Goal: Communication & Community: Answer question/provide support

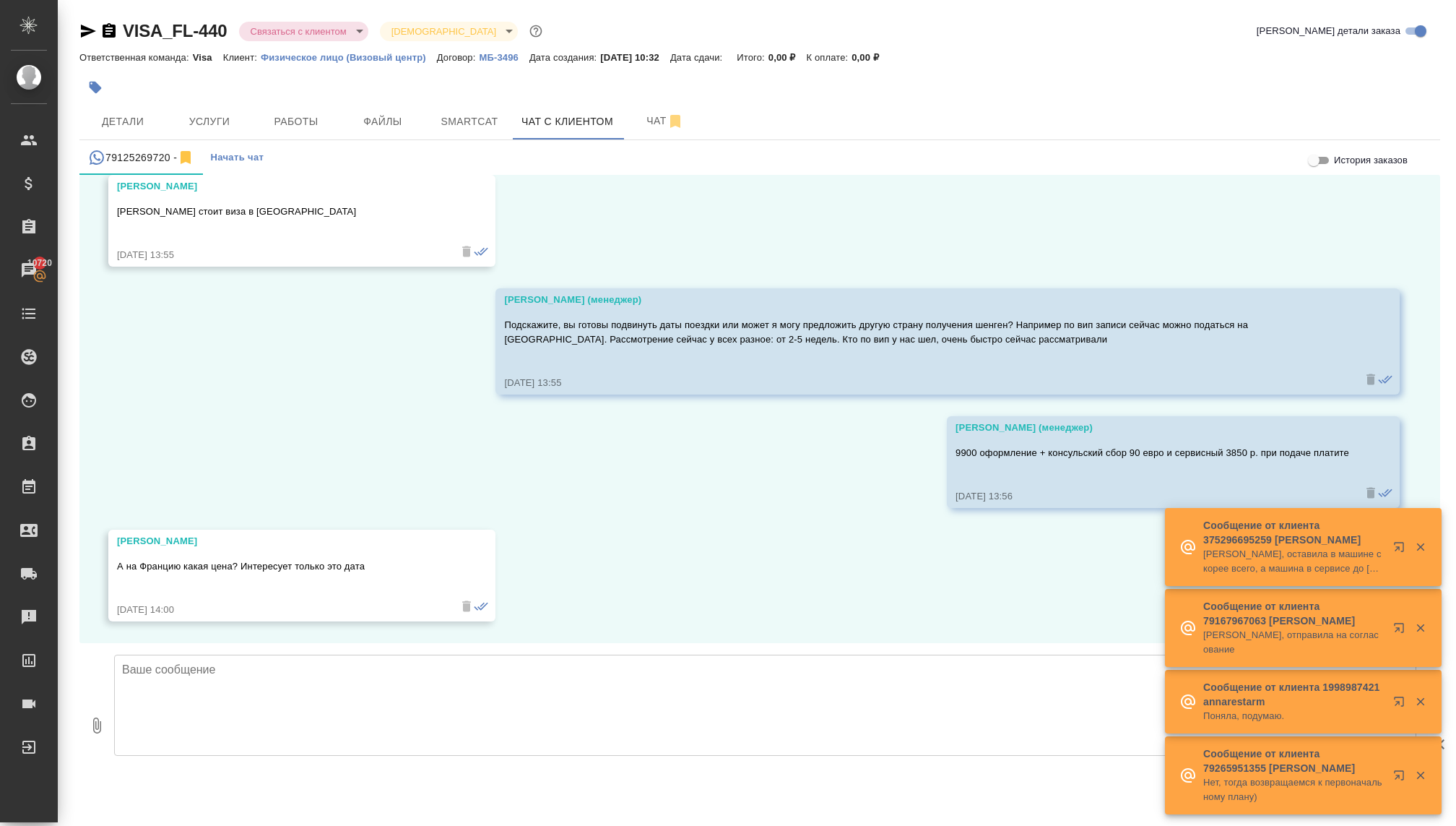
scroll to position [1617, 0]
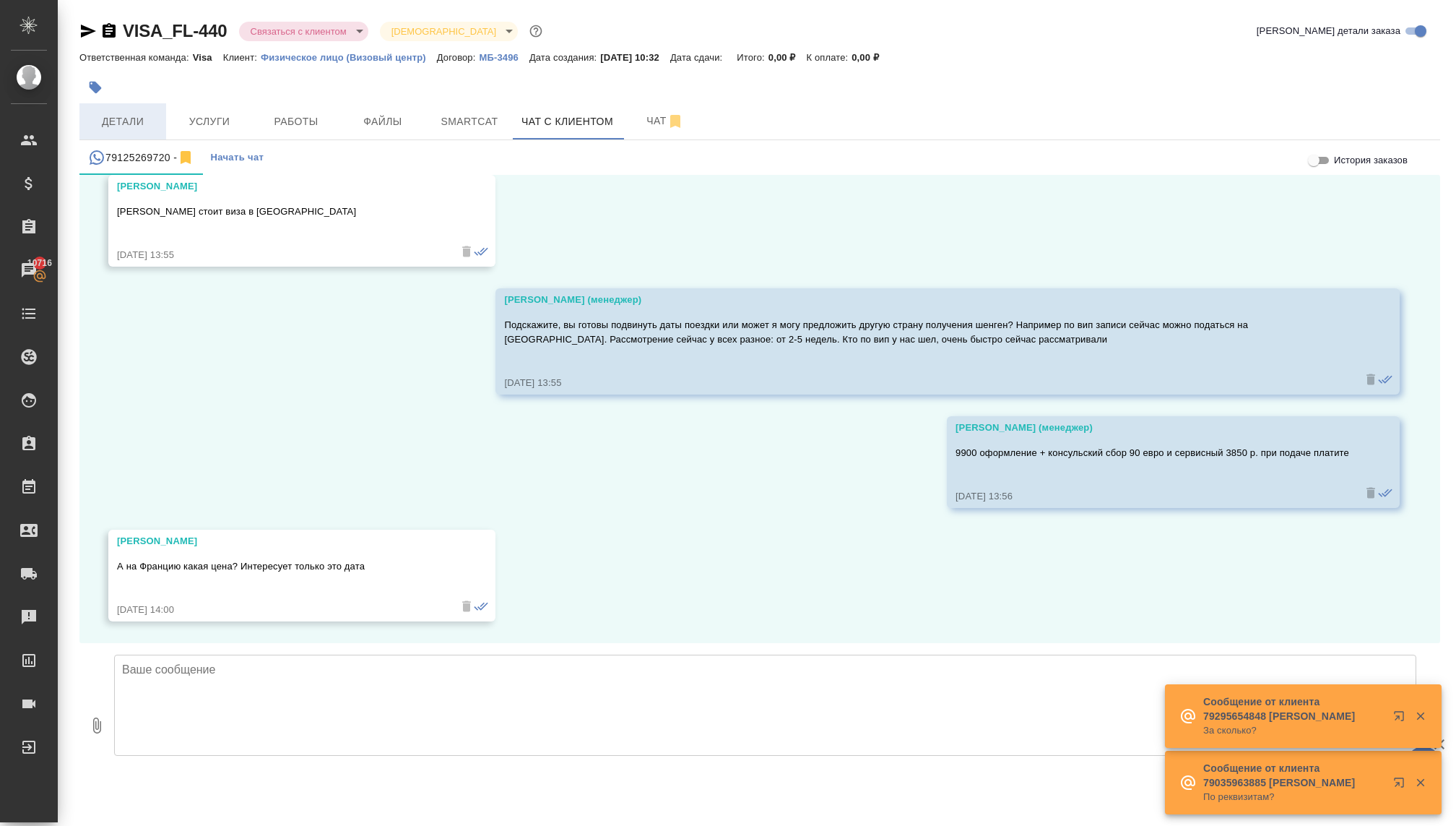
click at [95, 132] on button "Детали" at bounding box center [123, 121] width 87 height 36
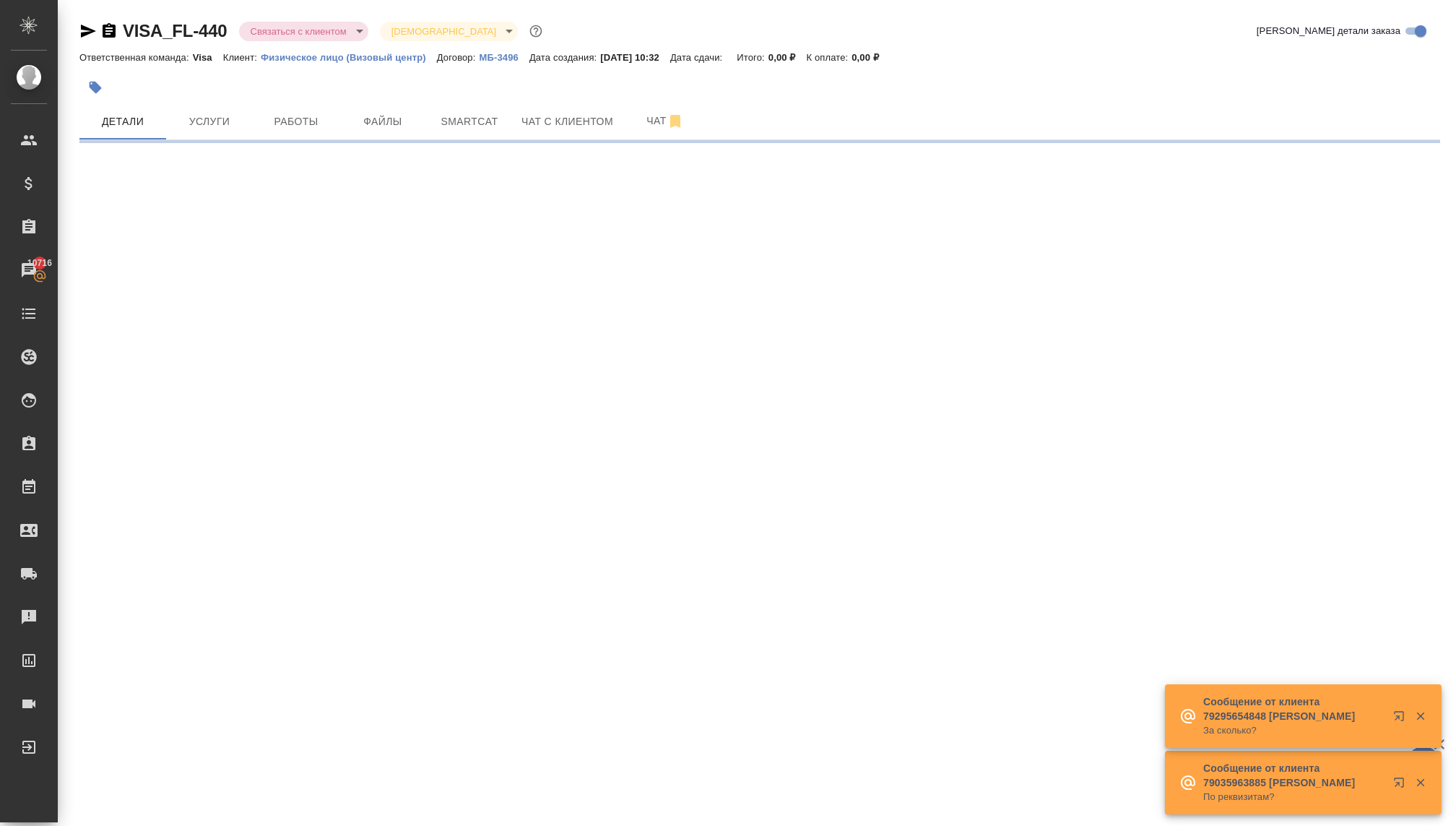
select select "RU"
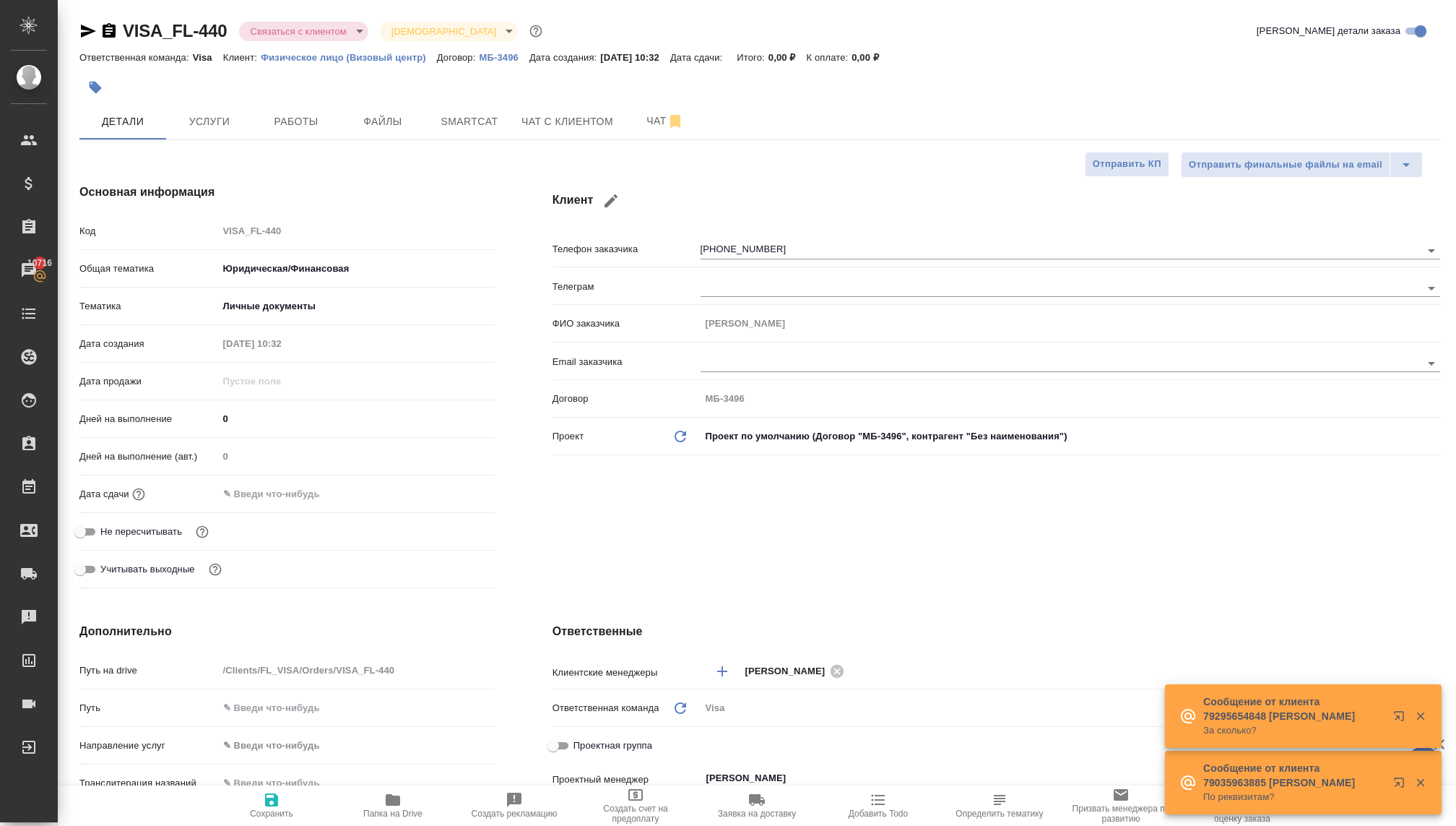
type textarea "x"
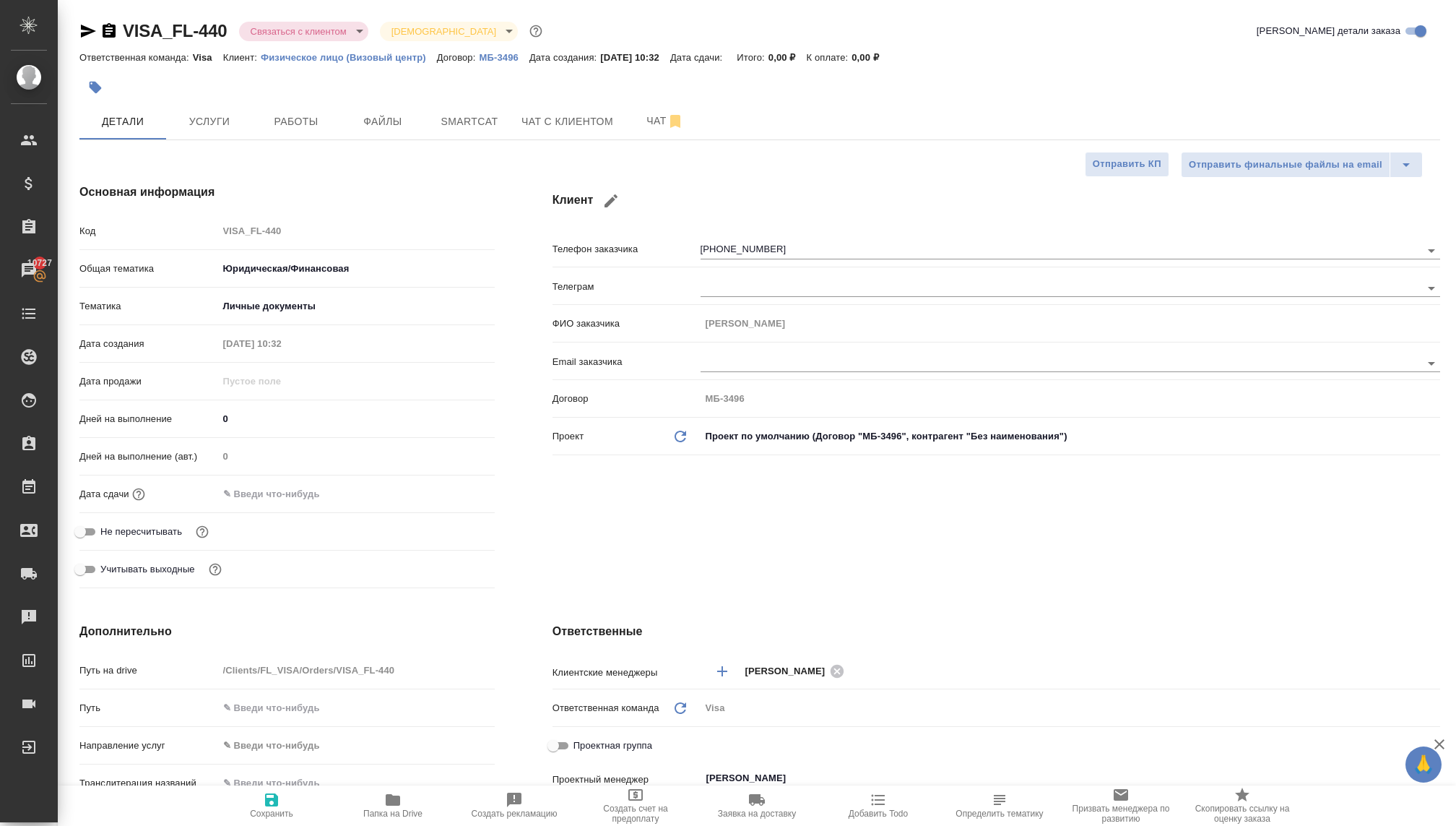
type textarea "x"
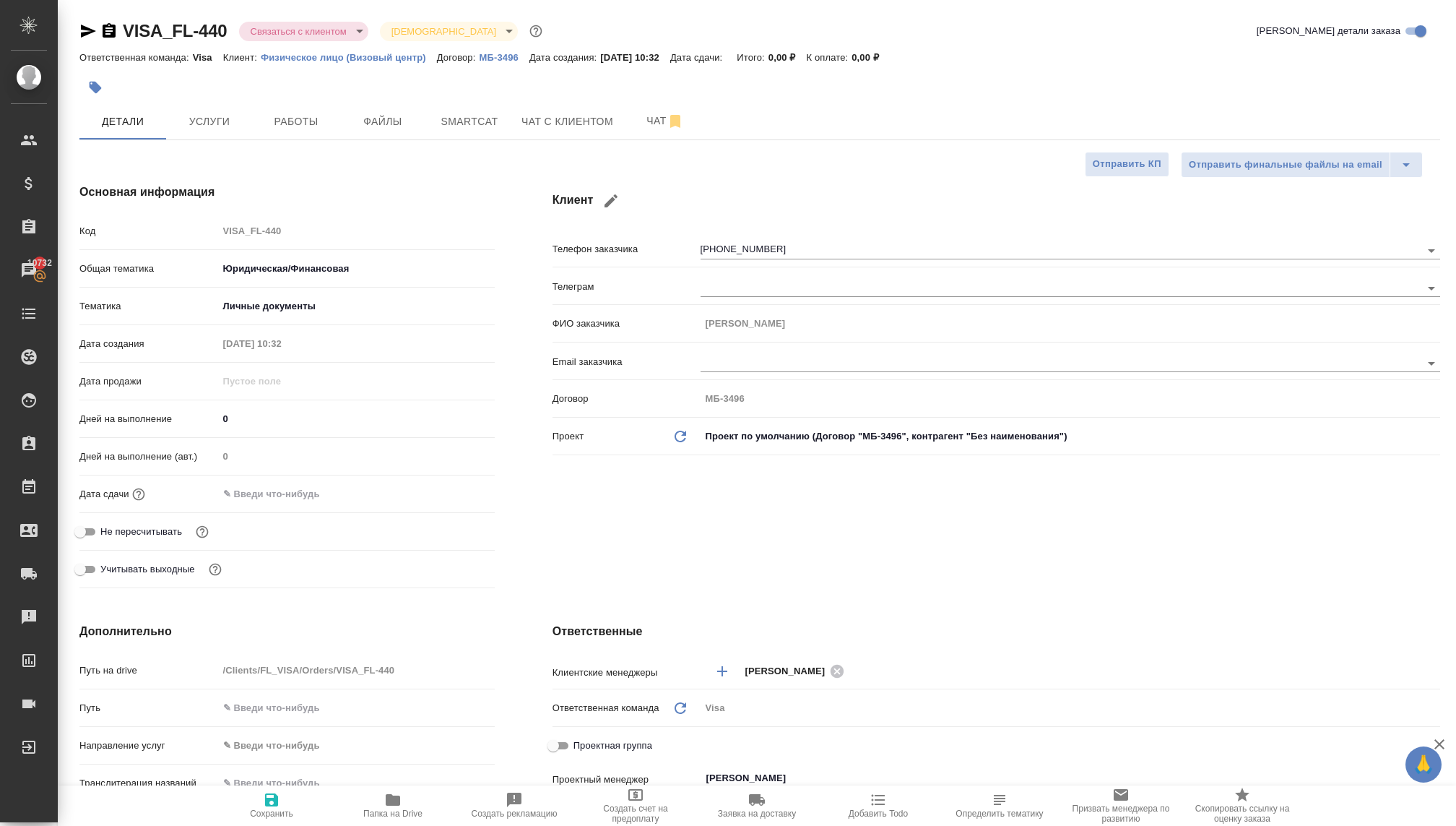
type textarea "x"
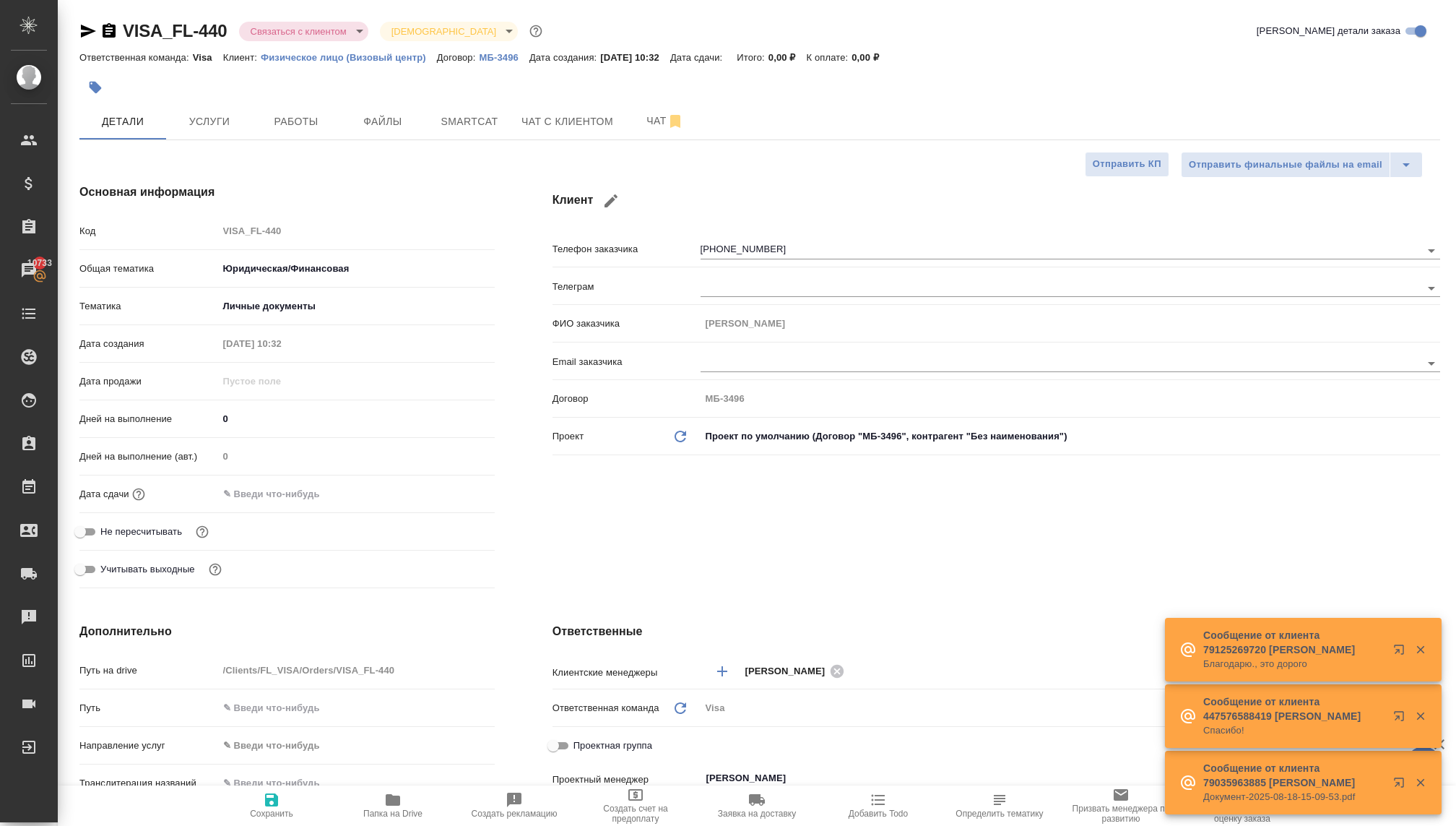
click at [278, 39] on body "🙏 .cls-1 fill:#fff; AWATERA [PERSON_NAME] Спецификации Заказы 10733 Чаты Todo П…" at bounding box center [728, 413] width 1456 height 826
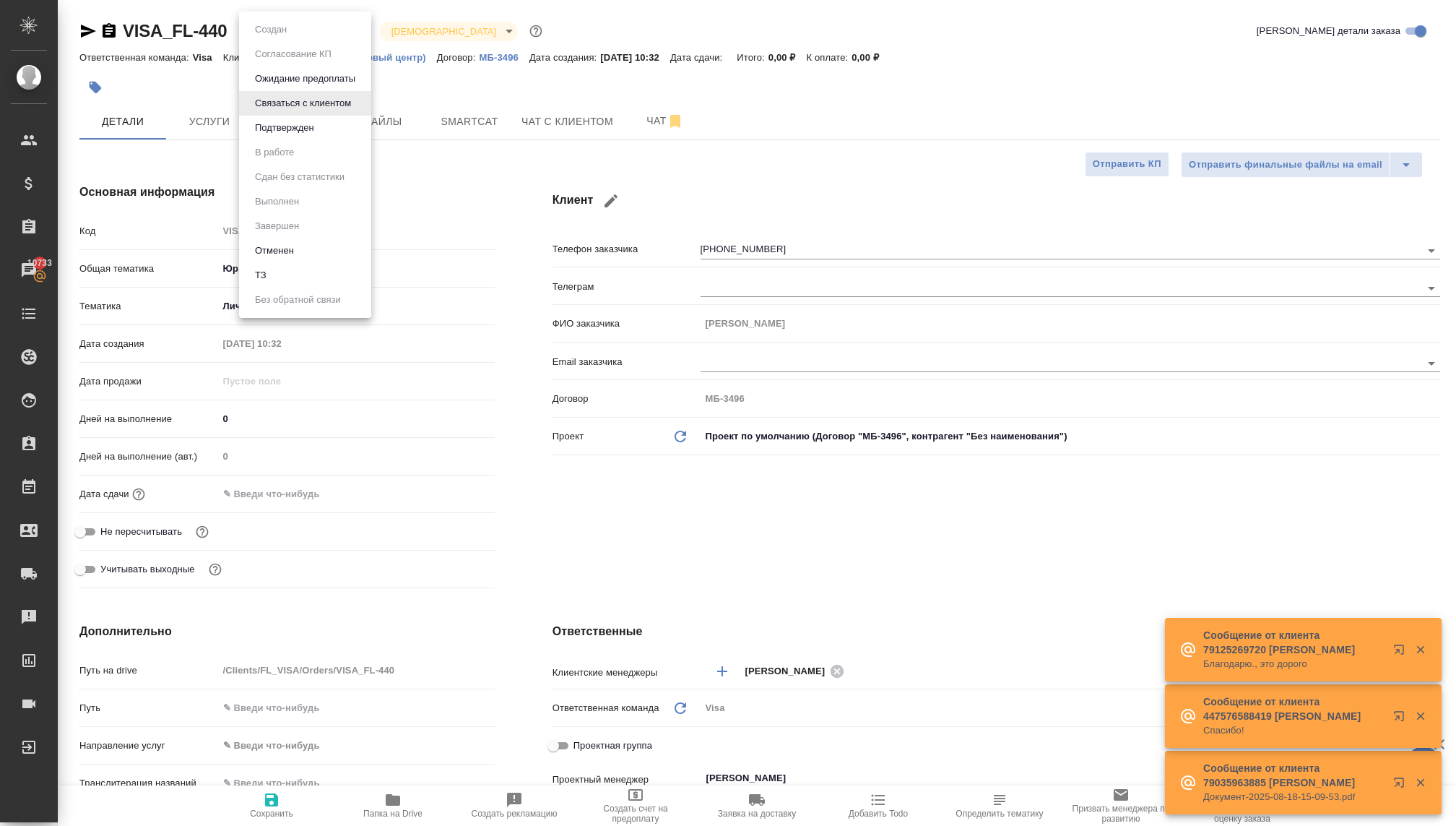
click at [263, 38] on button "Отменен" at bounding box center [270, 30] width 40 height 16
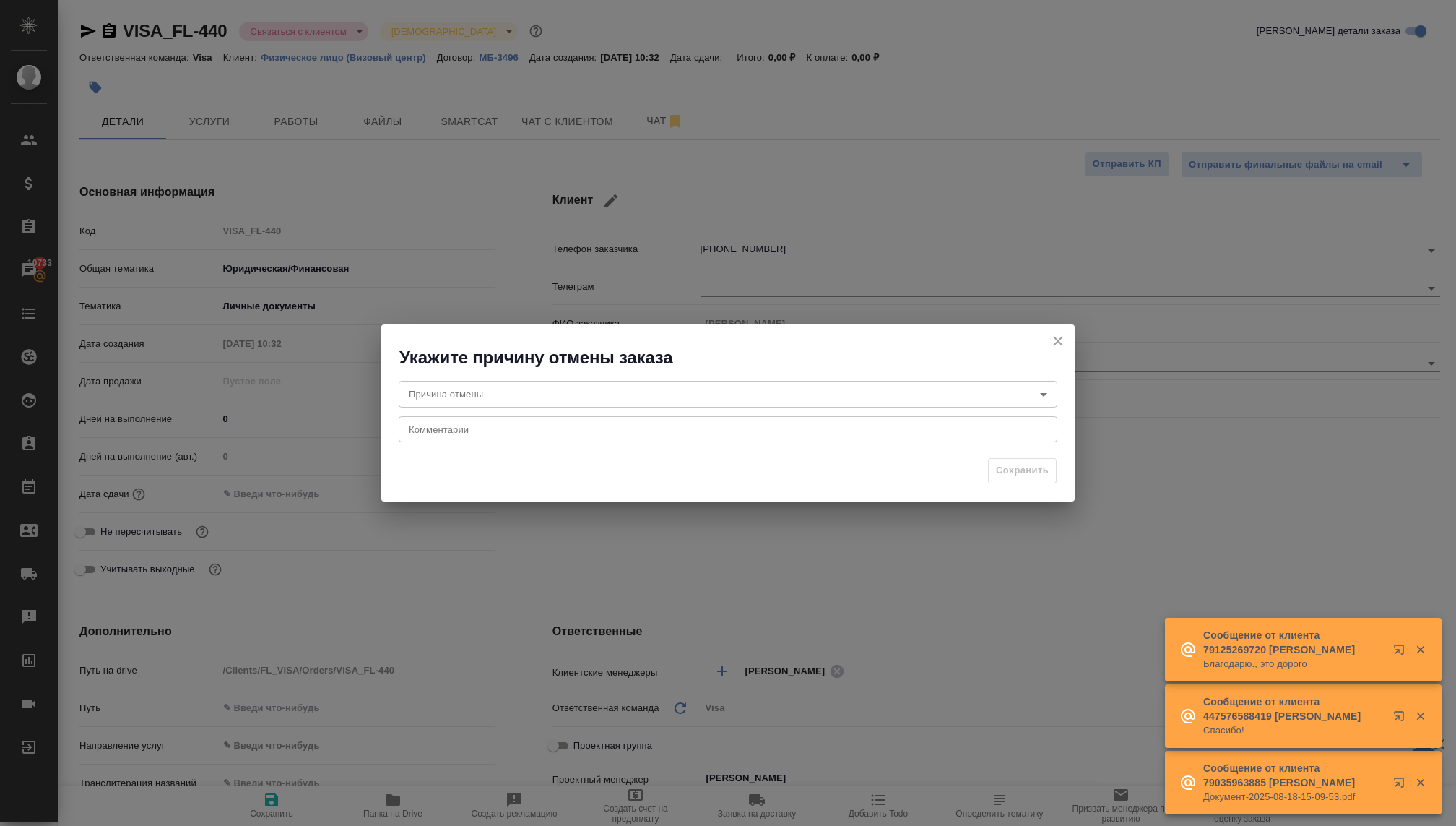
click at [565, 401] on body "🙏 .cls-1 fill:#fff; AWATERA [PERSON_NAME] Спецификации Заказы 10733 Чаты Todo П…" at bounding box center [728, 413] width 1456 height 826
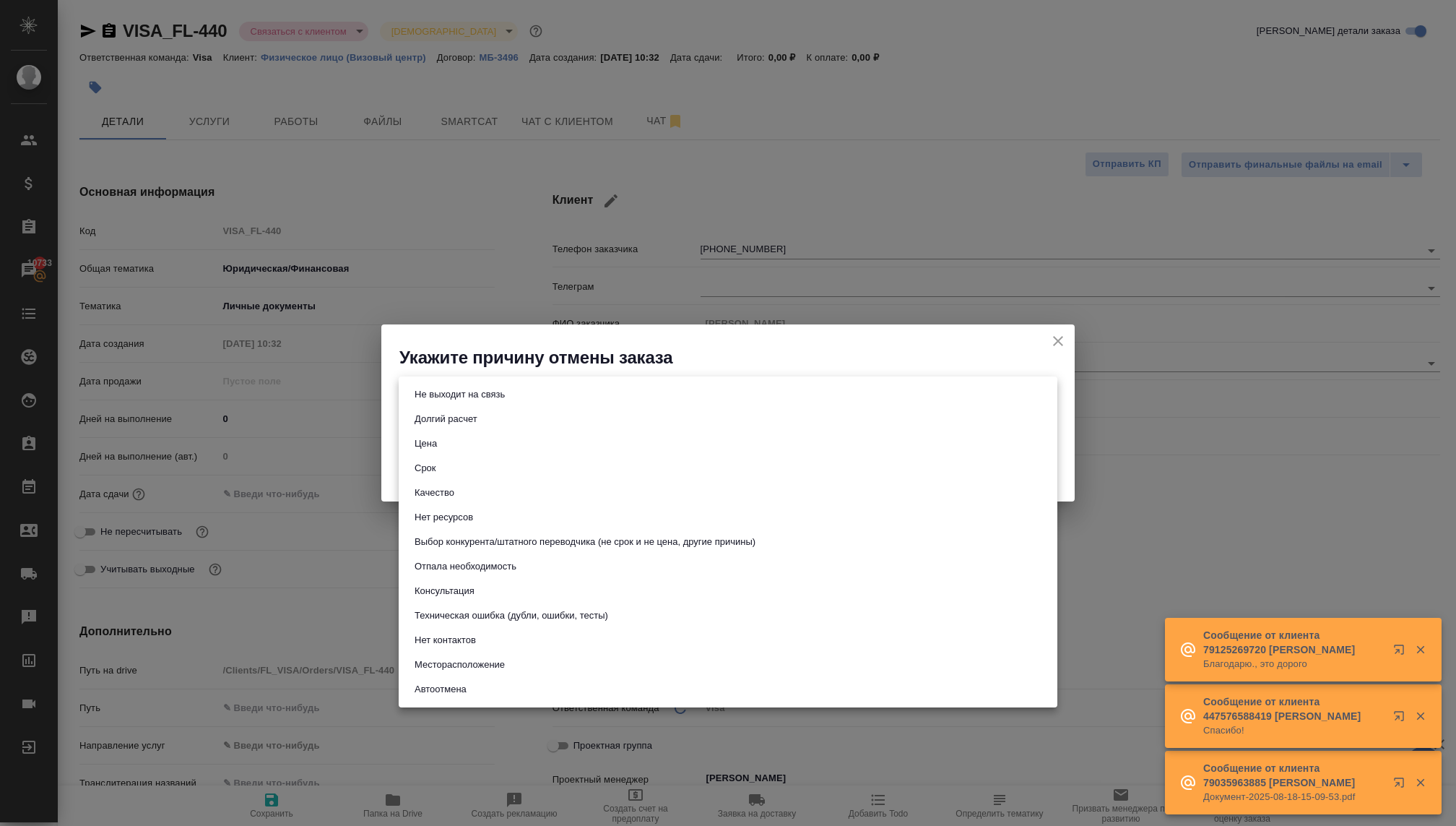
click at [460, 446] on li "Цена" at bounding box center [728, 444] width 658 height 24
type input "price"
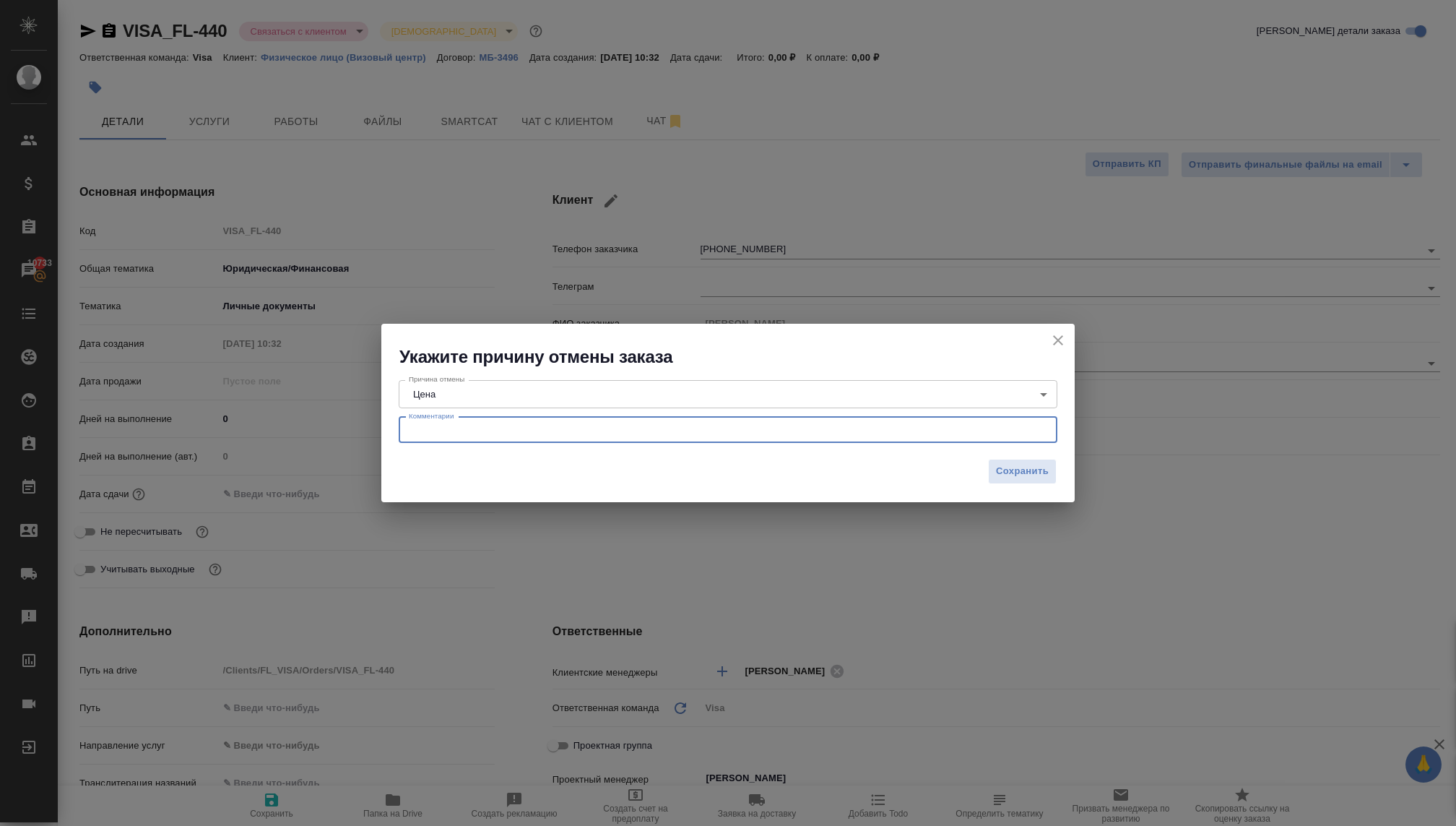
click at [450, 431] on textarea at bounding box center [728, 429] width 639 height 11
click at [579, 432] on textarea "хотела быстро визу получить за малеьнкий прайс, что невозможно. Отмена." at bounding box center [728, 429] width 639 height 11
type textarea "хотела быстро визу получить за маленьнкий прайс, что невозможно. Отмена."
click at [1008, 475] on span "Сохранить" at bounding box center [1022, 472] width 53 height 17
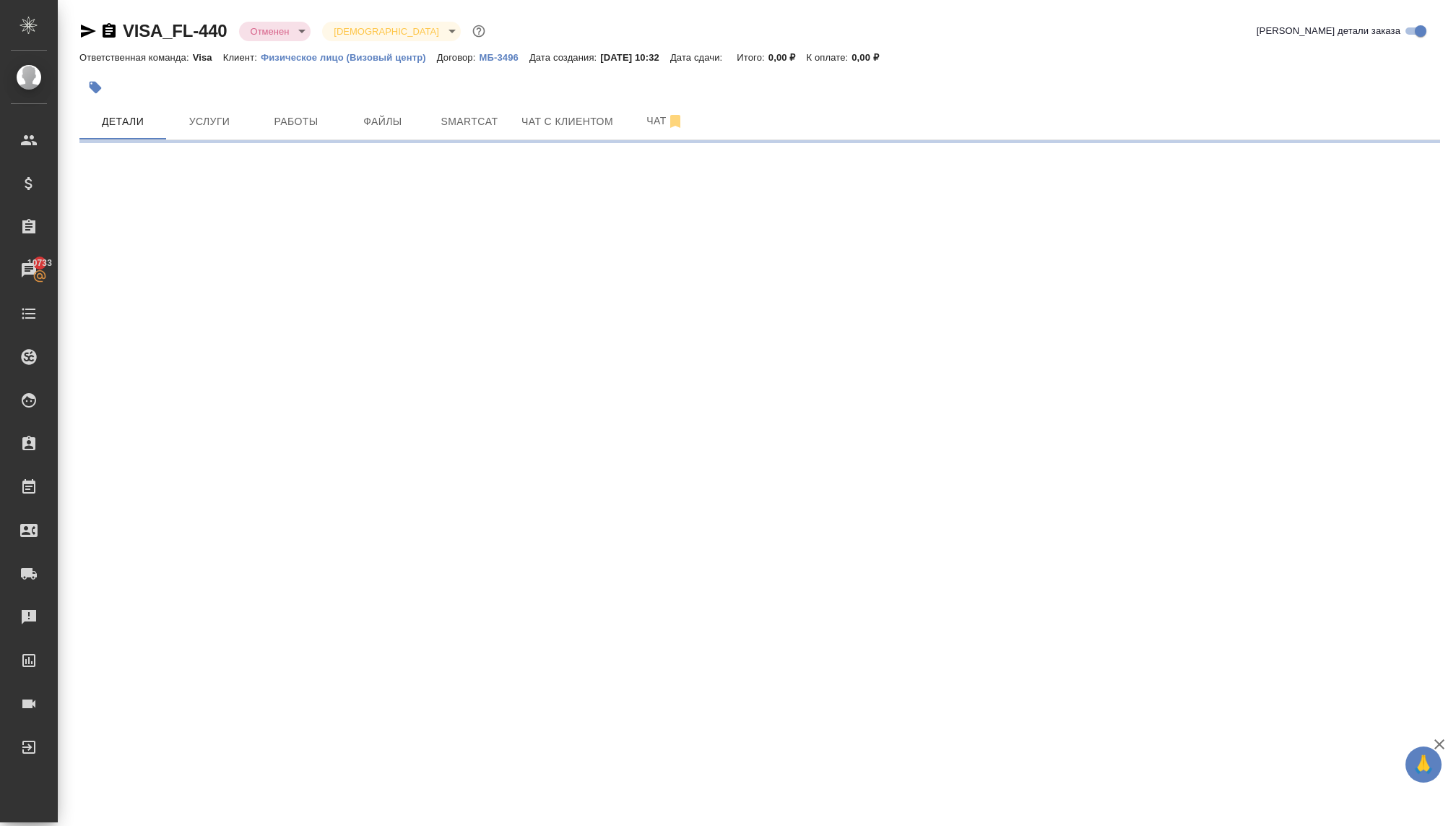
select select "RU"
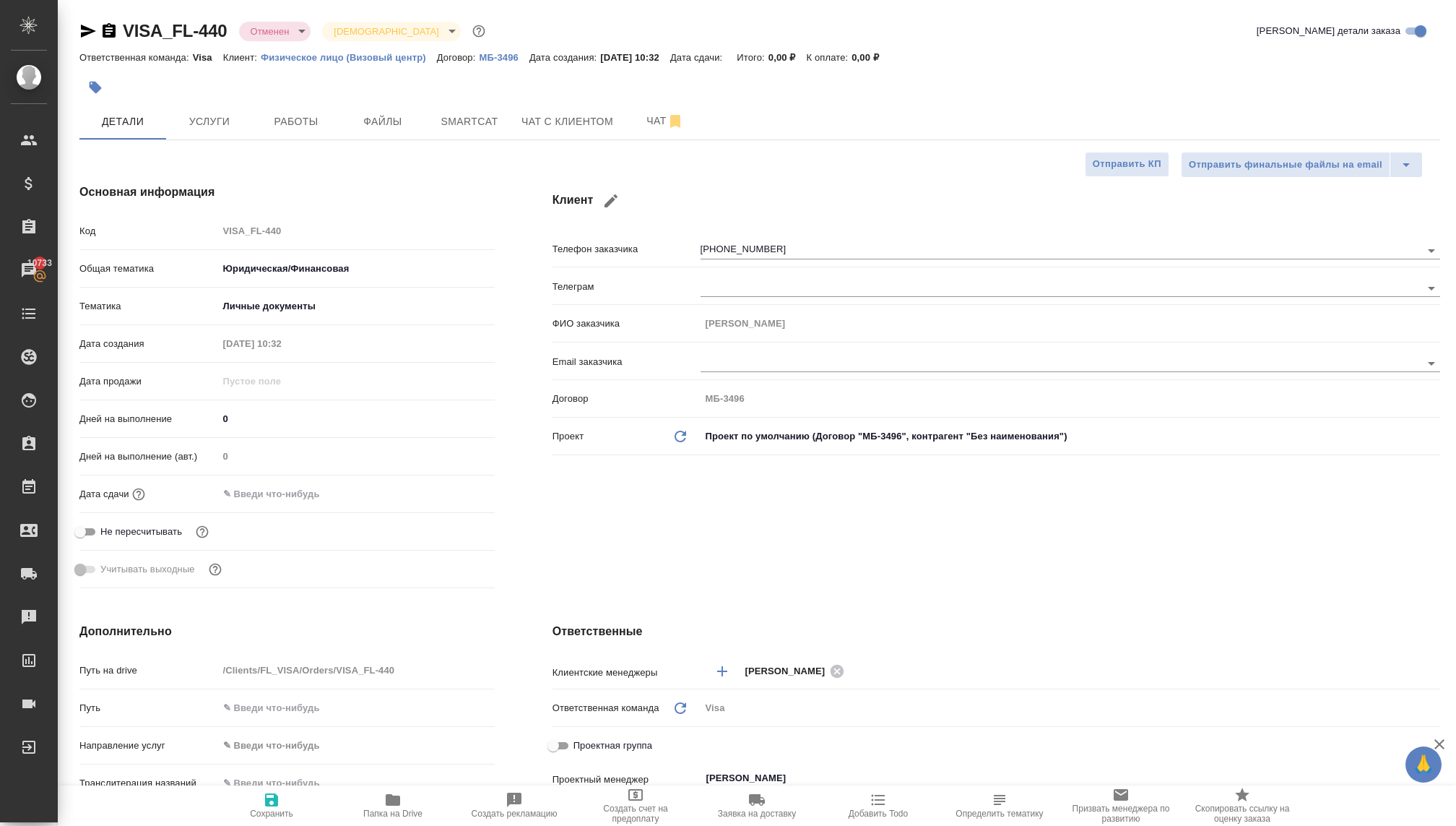
type textarea "x"
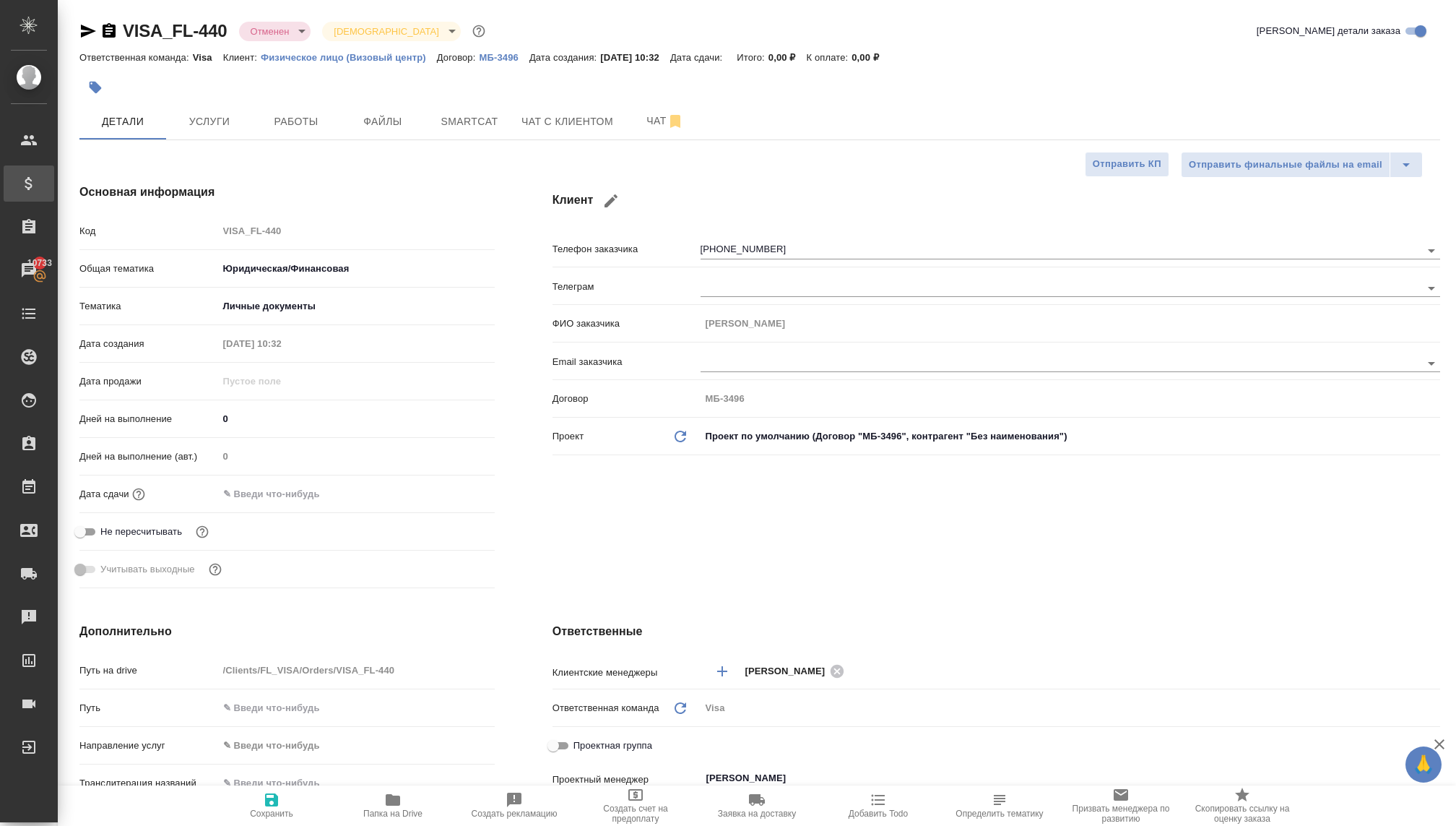
type textarea "x"
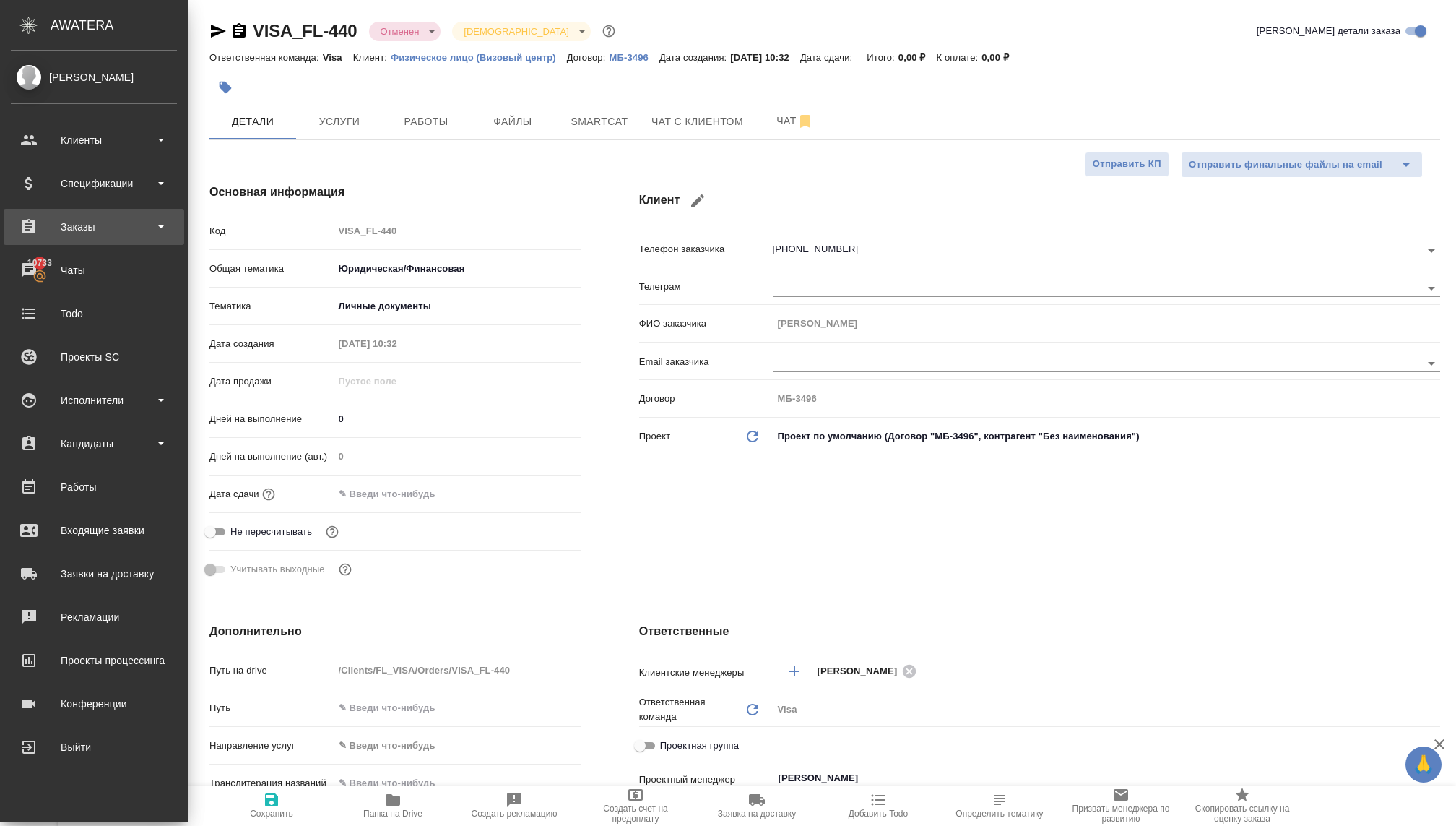
click at [100, 222] on div "Заказы" at bounding box center [93, 226] width 166 height 22
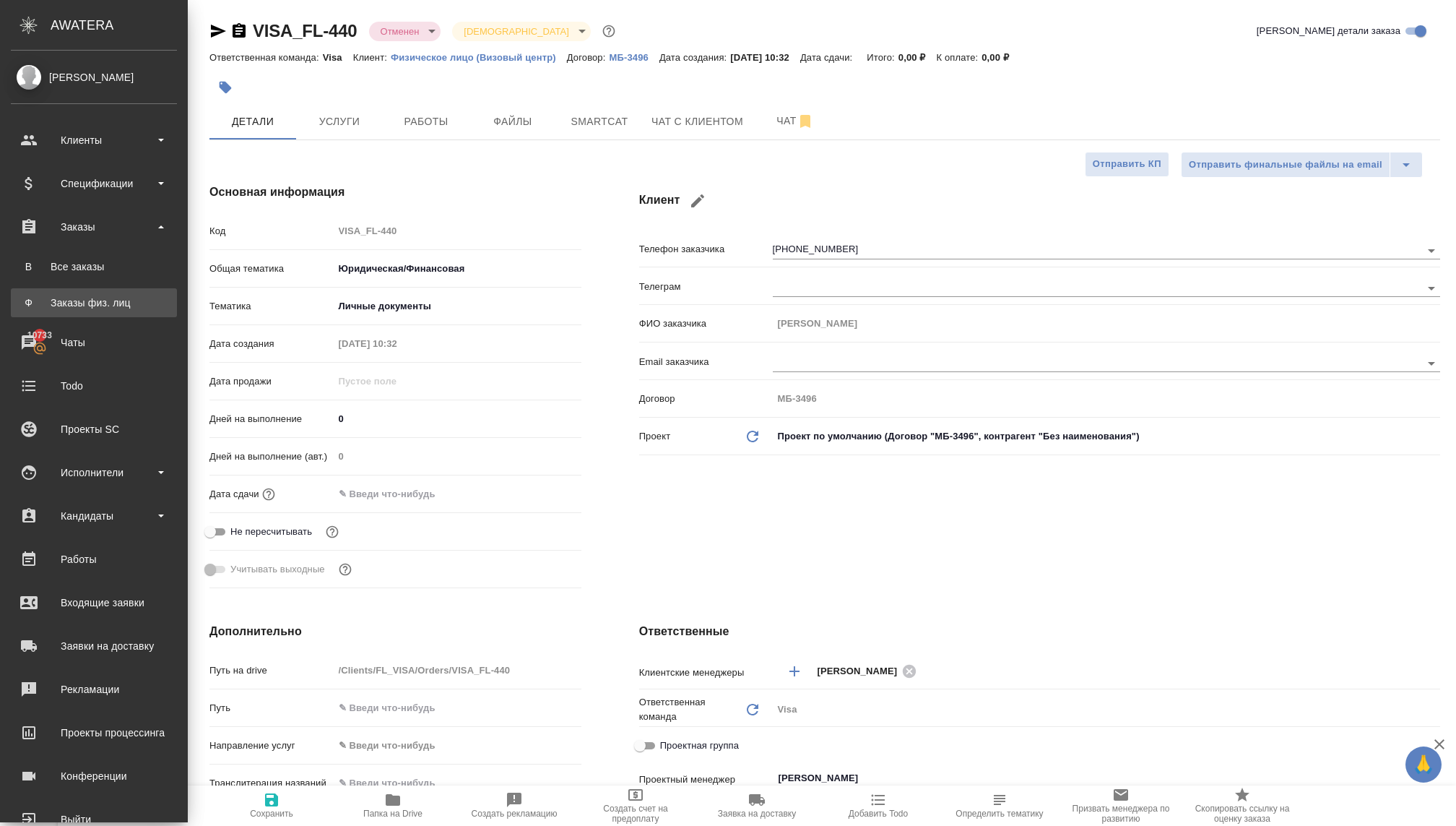
type textarea "x"
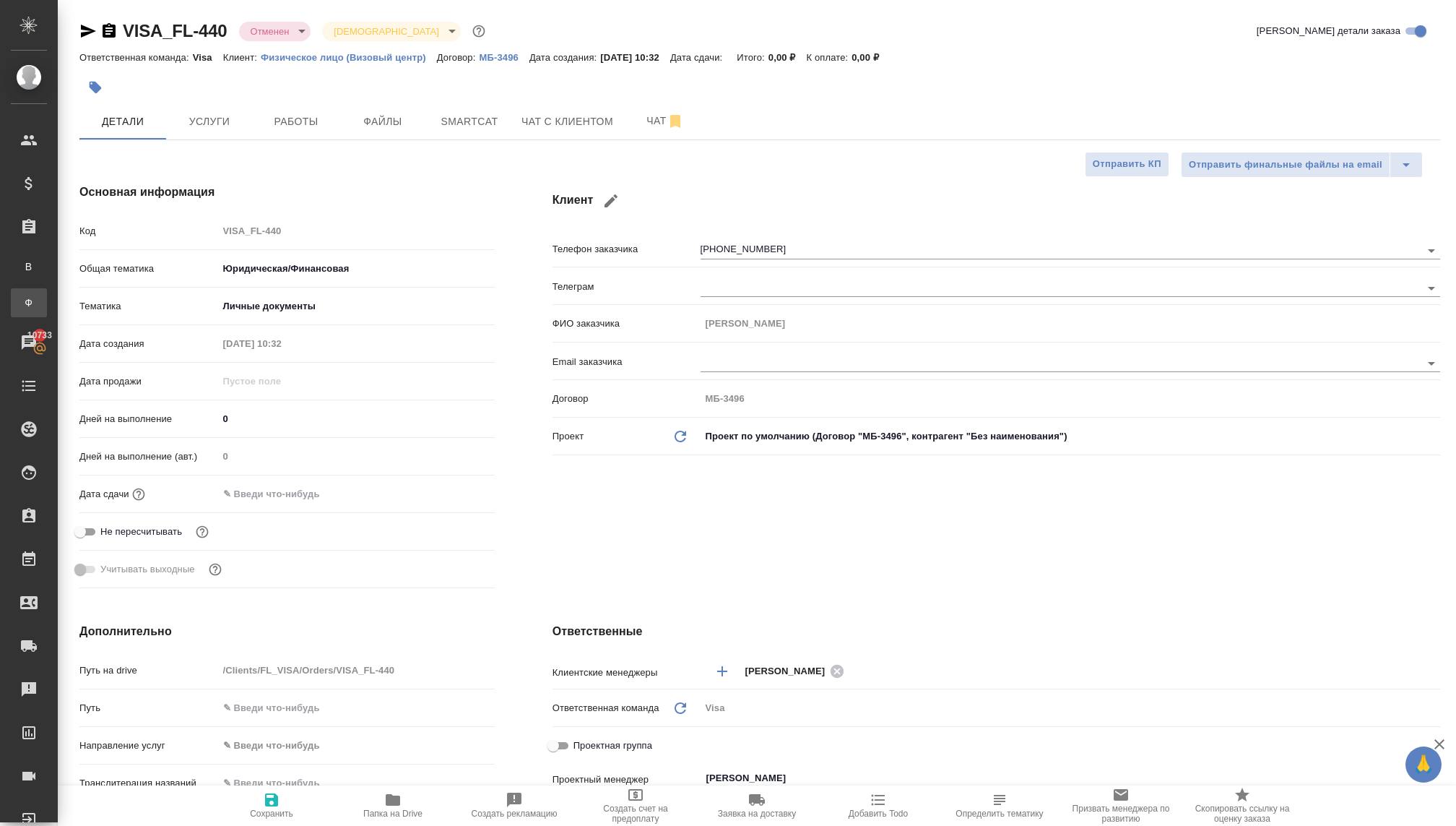
click at [22, 300] on div "Заказы физ. лиц" at bounding box center [11, 302] width 22 height 14
type textarea "x"
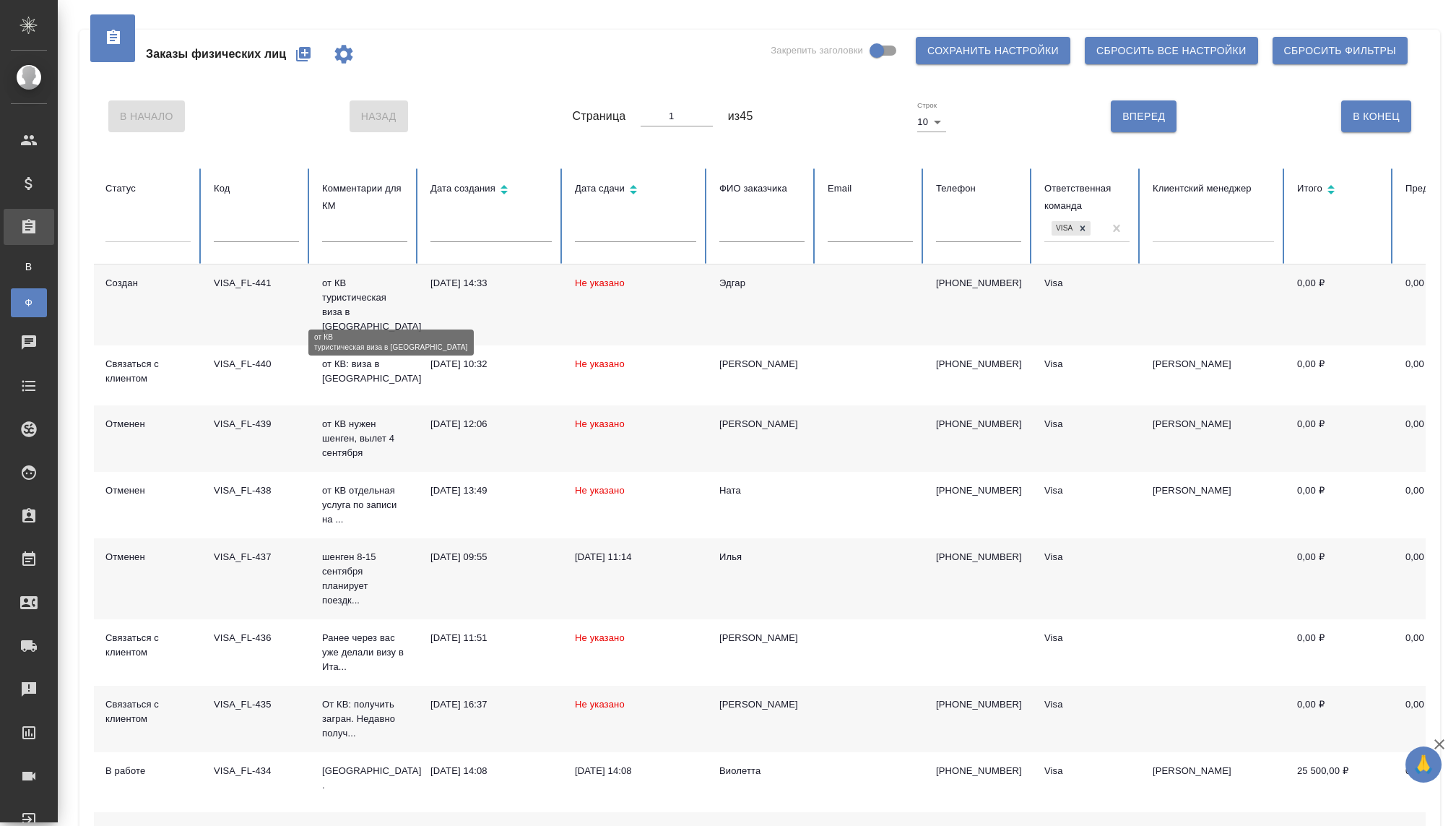
click at [356, 302] on p "от КВ туристическая виза в [GEOGRAPHIC_DATA]" at bounding box center [365, 305] width 86 height 58
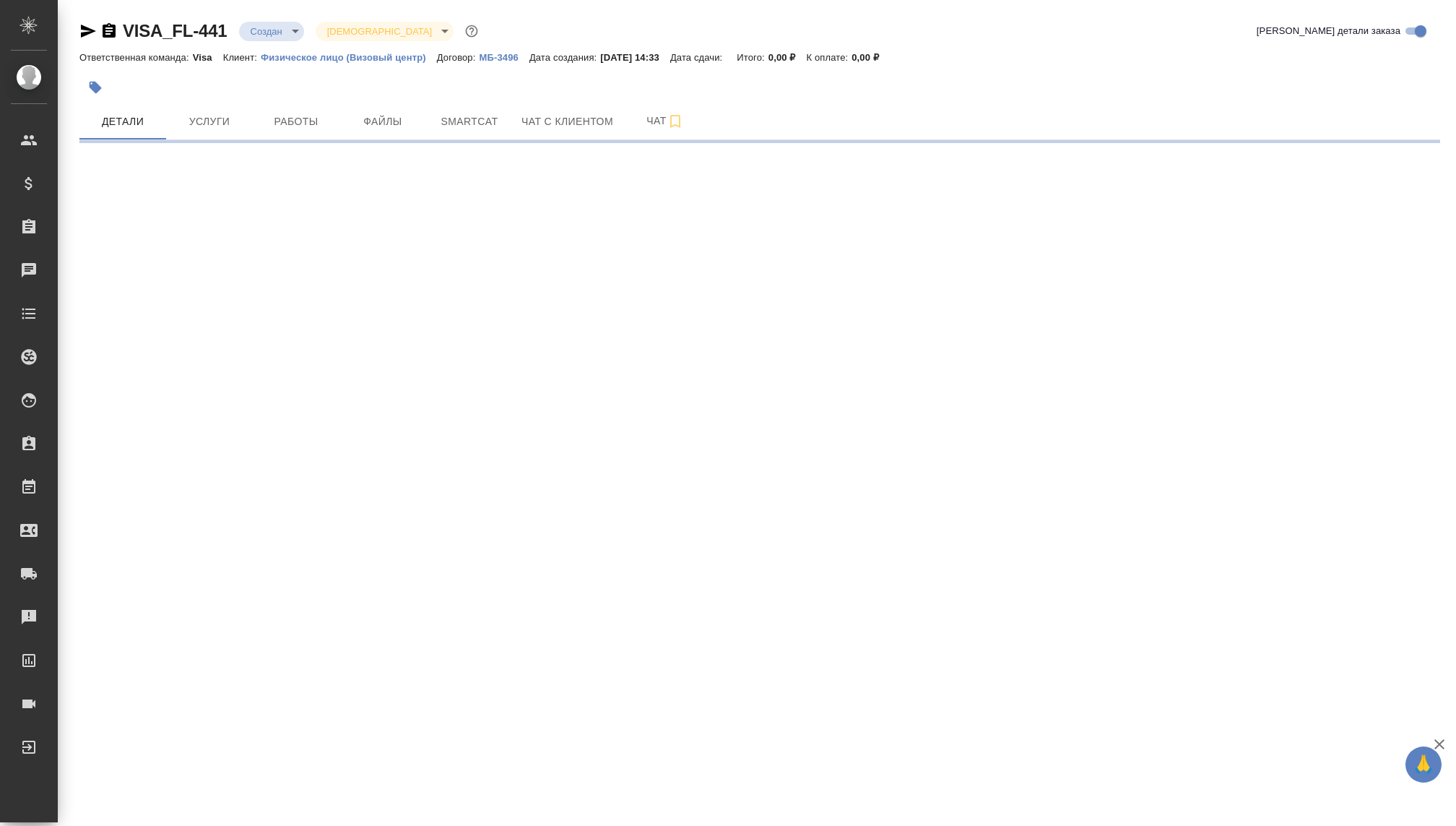
select select "RU"
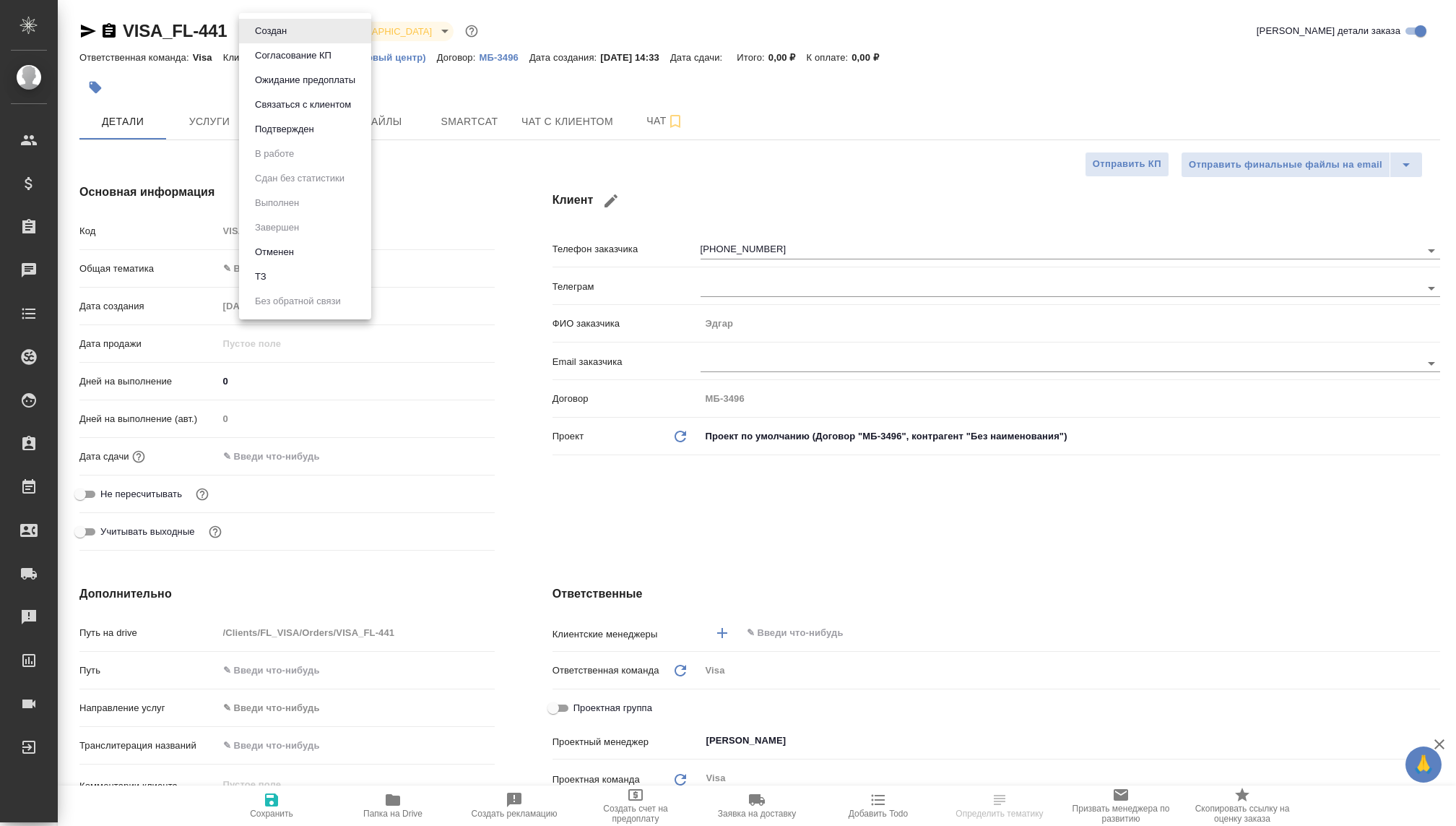
click at [278, 26] on body "🙏 .cls-1 fill:#fff; AWATERA Kovaleva Ekaterina Клиенты Спецификации Заказы Чаты…" at bounding box center [728, 413] width 1456 height 826
type textarea "x"
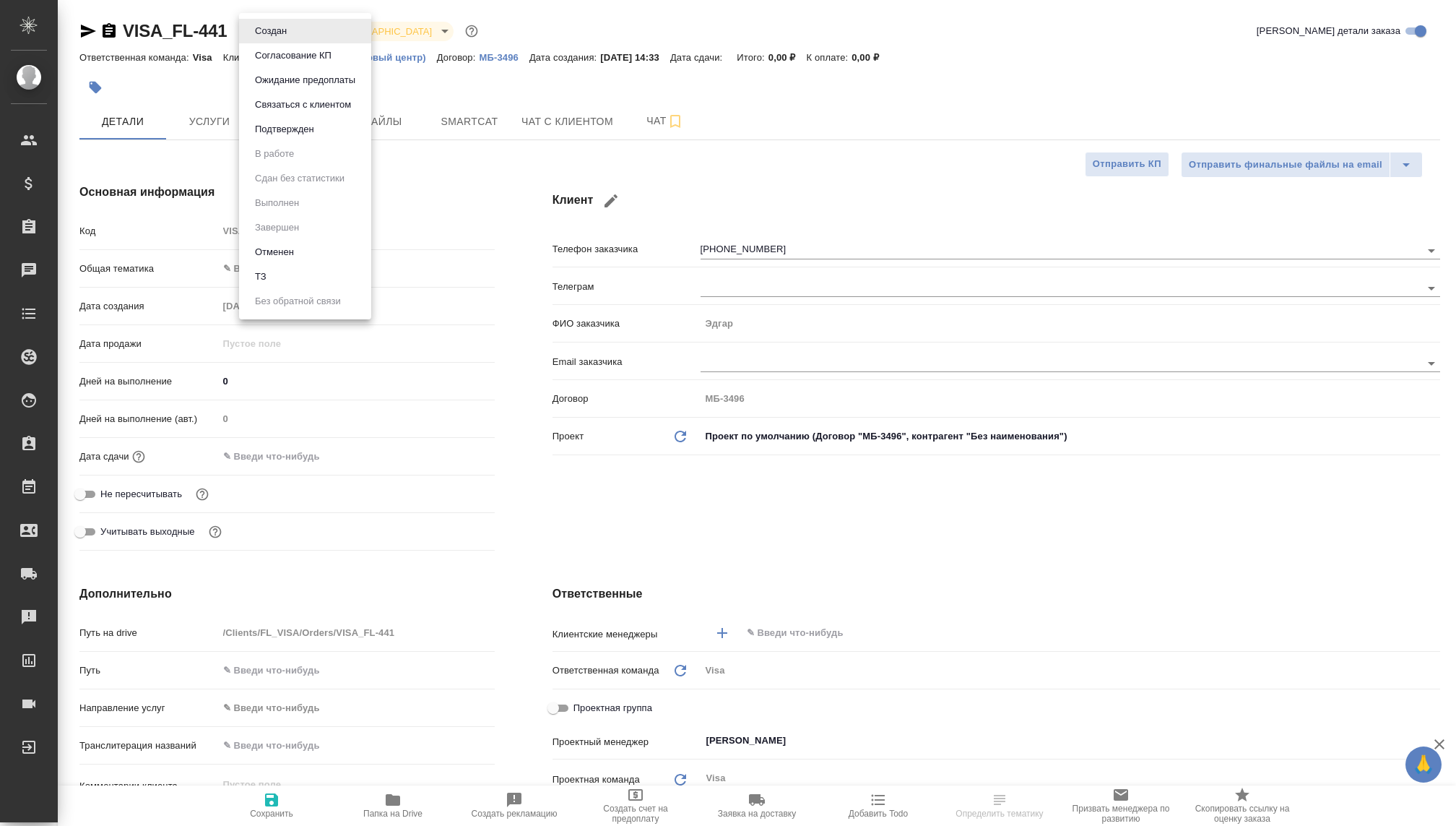
type textarea "x"
click at [269, 115] on li "Связаться с клиентом" at bounding box center [305, 104] width 132 height 24
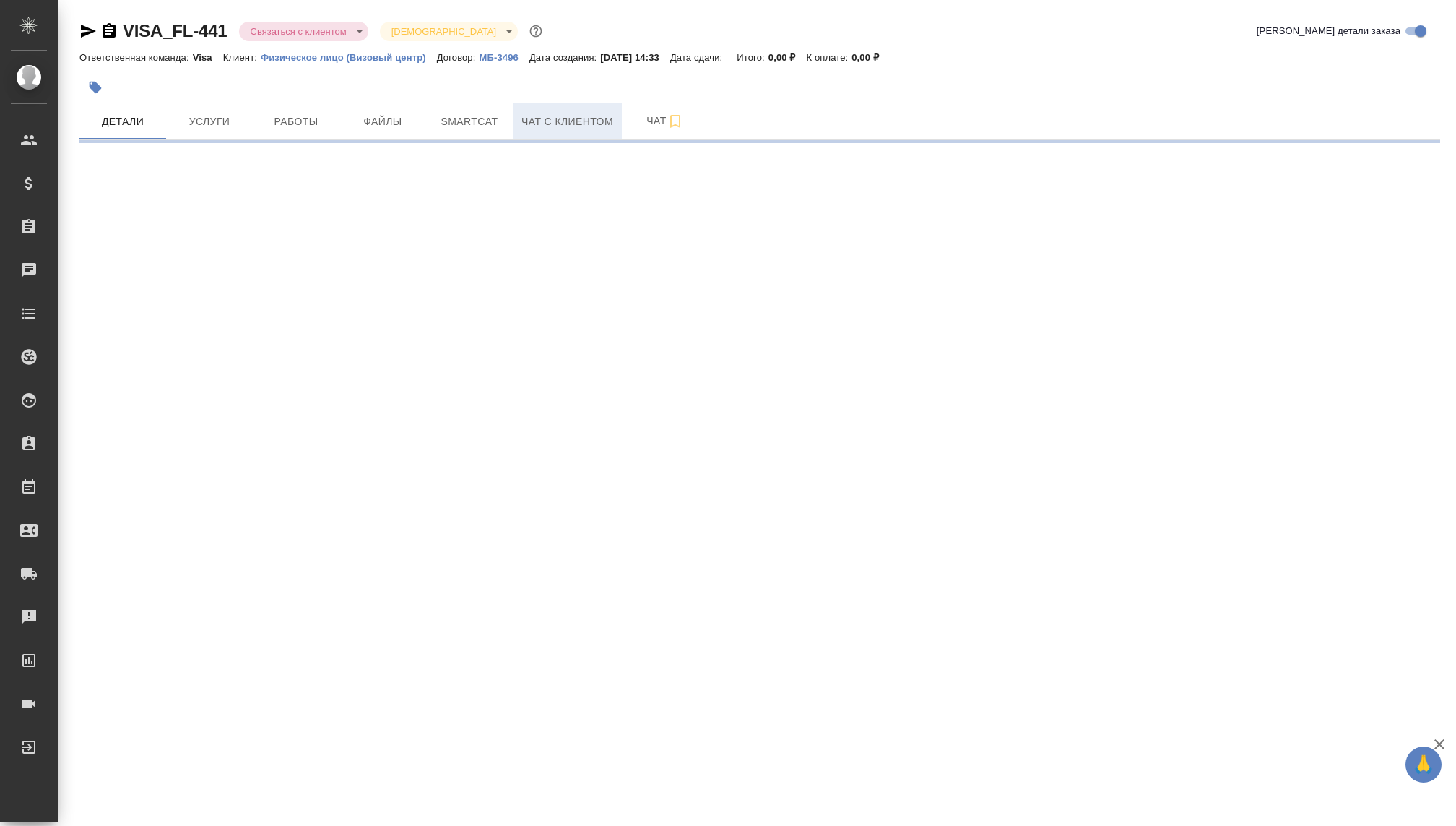
select select "RU"
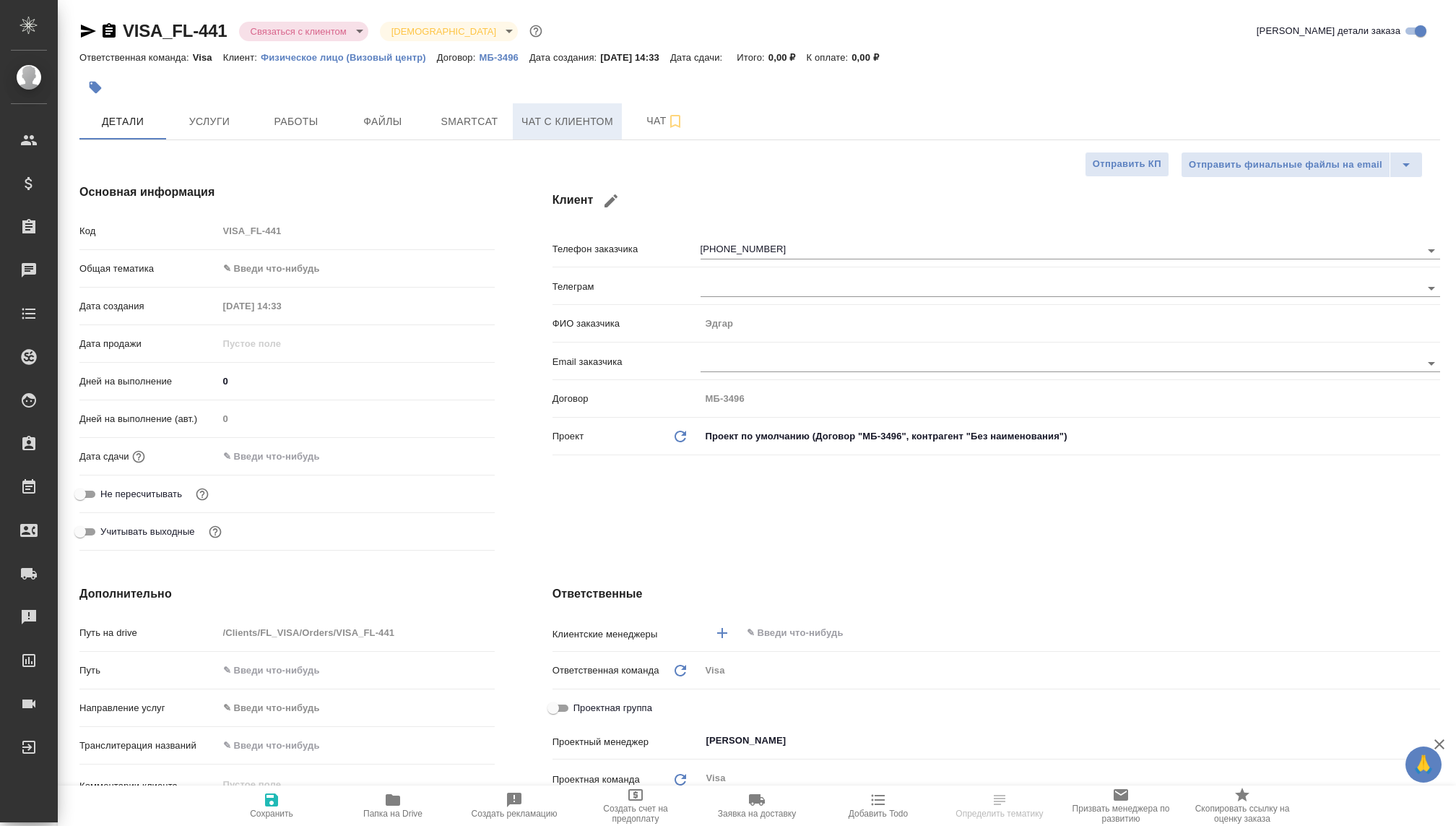
type textarea "x"
click at [565, 128] on span "Чат с клиентом" at bounding box center [567, 122] width 92 height 18
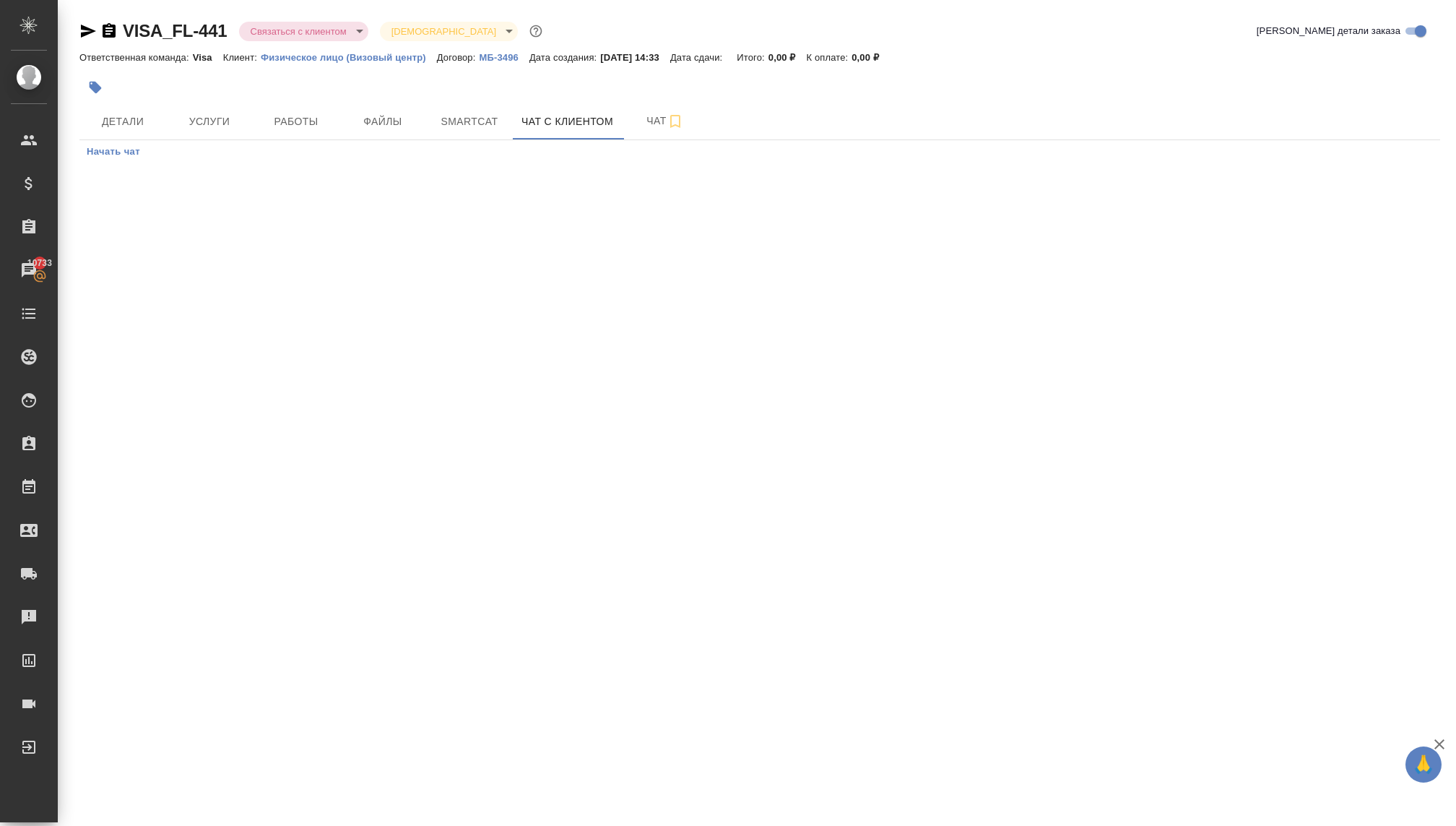
click at [100, 162] on button "Начать чат" at bounding box center [114, 151] width 68 height 23
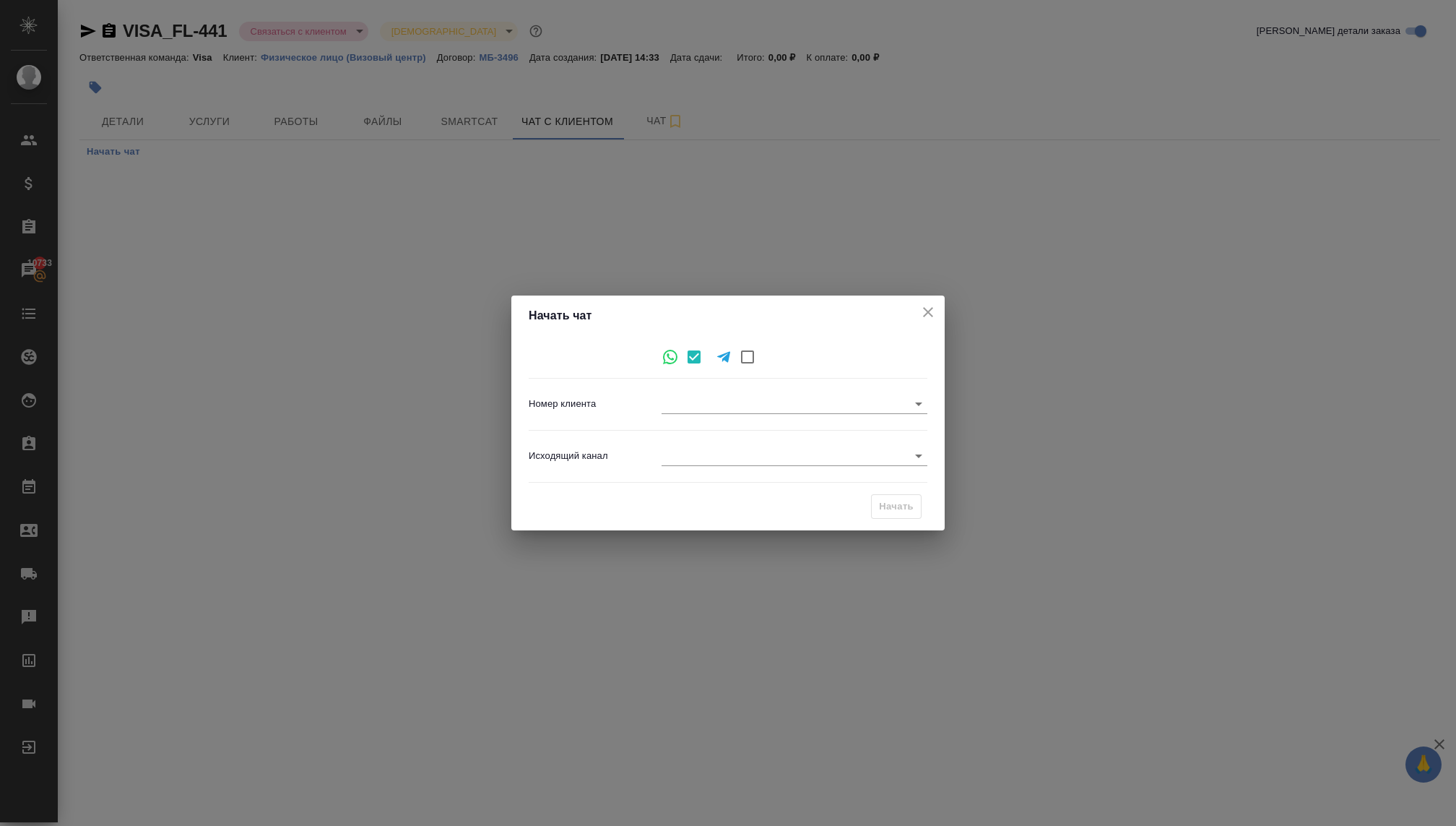
type input "609b275ab55bd18fb474ac3c"
click at [767, 457] on body "🙏 .cls-1 fill:#fff; AWATERA Kovaleva Ekaterina Клиенты Спецификации Заказы 1073…" at bounding box center [728, 413] width 1456 height 826
click at [711, 473] on li "Визовый Центр Awatera" at bounding box center [794, 478] width 266 height 23
type input "4"
click at [884, 513] on span "Начать" at bounding box center [896, 507] width 35 height 17
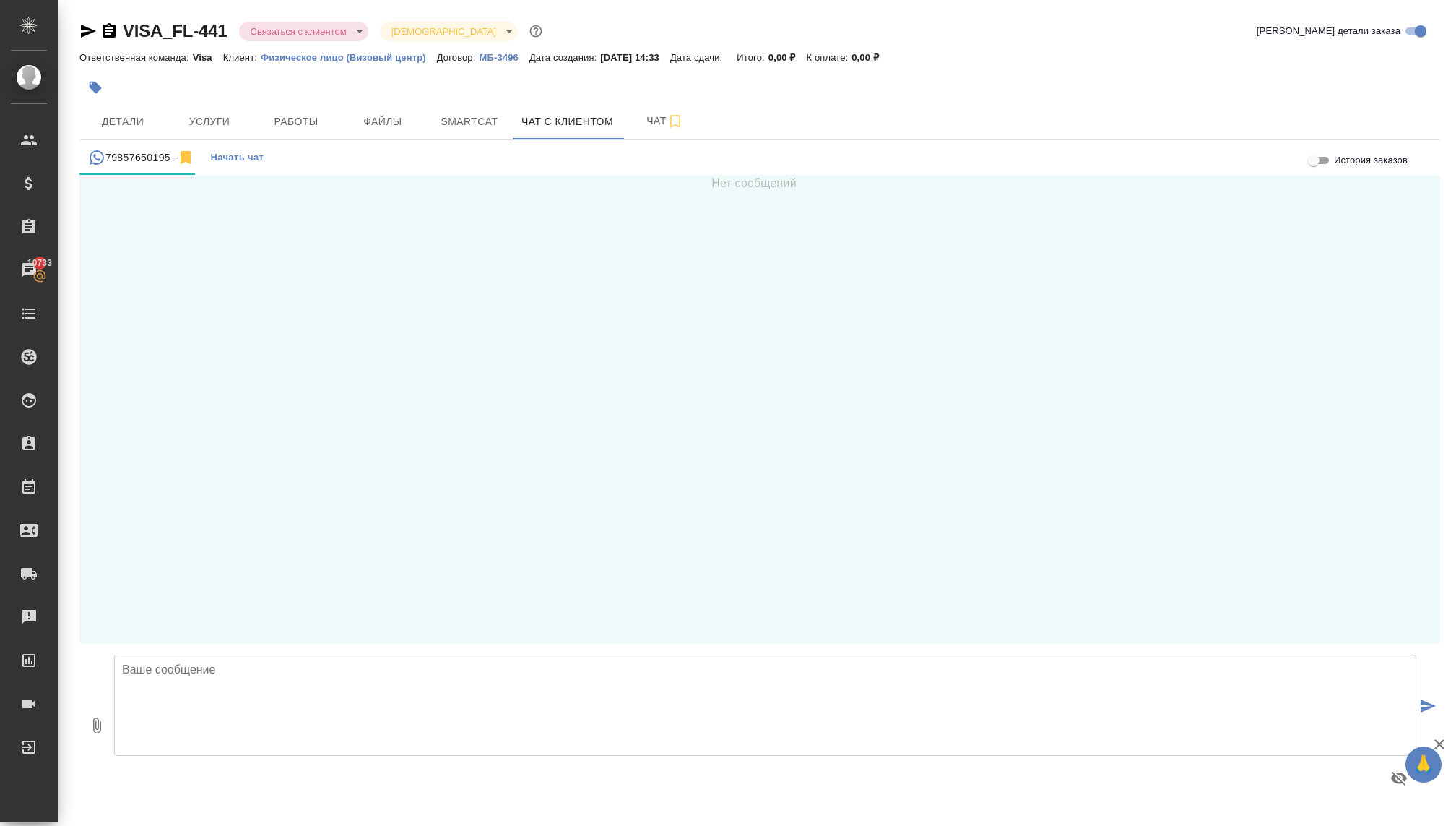
click at [247, 711] on textarea at bounding box center [765, 706] width 1302 height 101
click at [580, 668] on textarea "Эдгар, Добрый день! В продолжении нашего разговора, направляю информацию по Кит…" at bounding box center [765, 706] width 1302 height 101
click at [652, 672] on textarea "Эдгар, Добрый день! В продолжении нашего разговора, направляю информацию по Кит…" at bounding box center [765, 706] width 1302 height 101
click at [583, 669] on textarea "Эдгар, Добрый день! В продолжении нашего разговора, направляю информацию по Кит…" at bounding box center [765, 706] width 1302 height 101
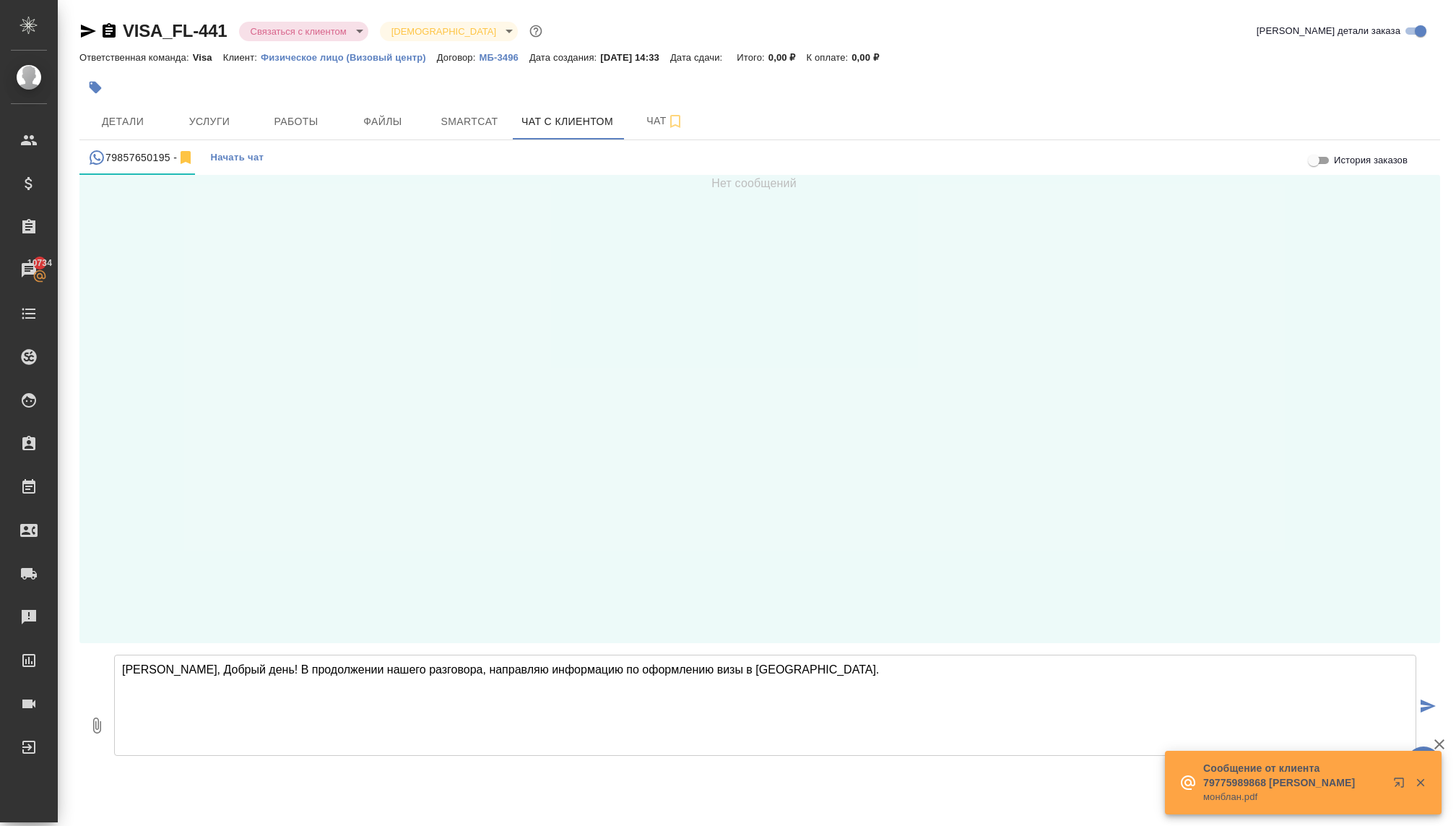
click at [746, 672] on textarea "Эдгар, Добрый день! В продолжении нашего разговора, направляю информацию по офо…" at bounding box center [765, 706] width 1302 height 101
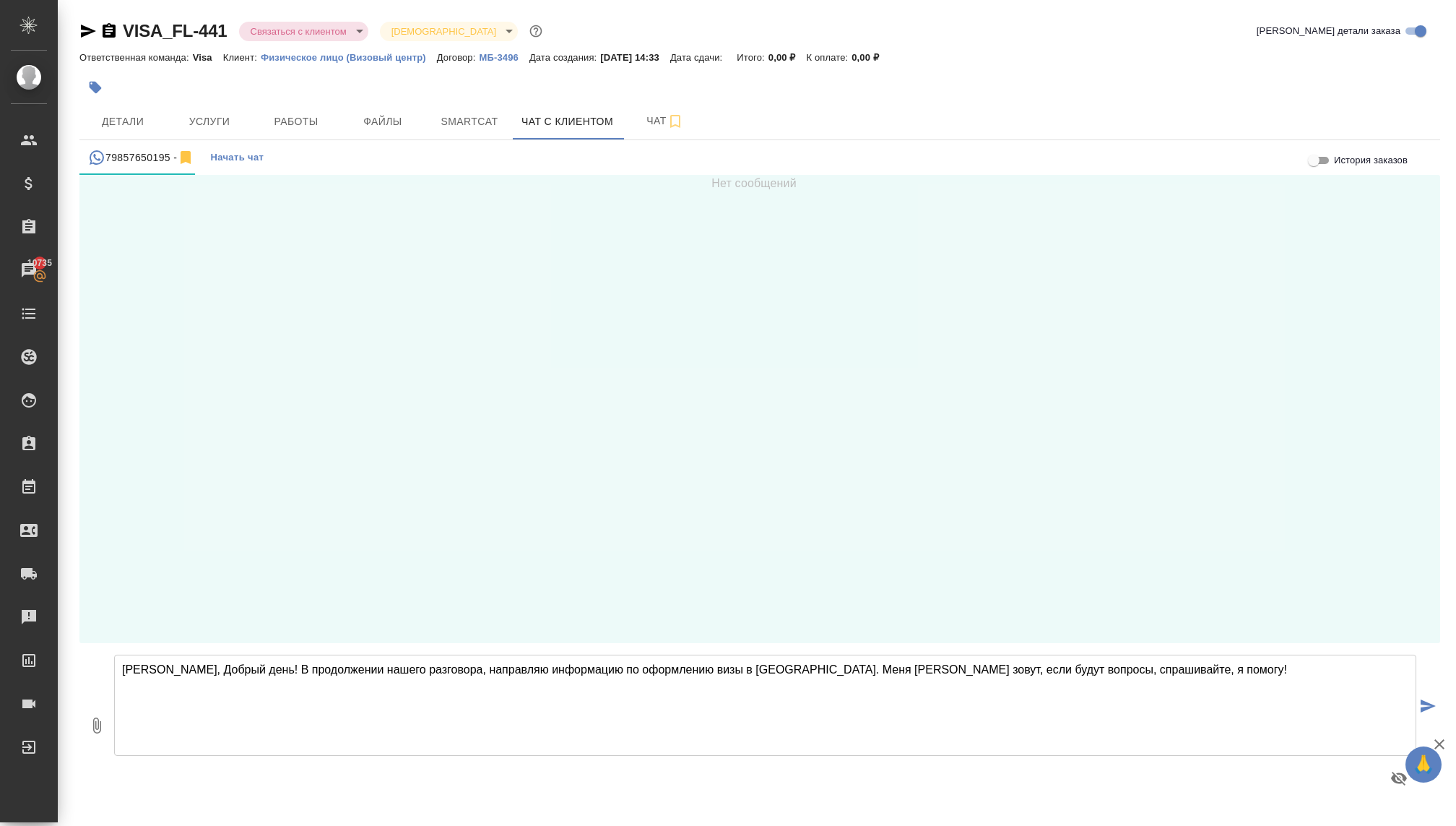
type textarea "Эдгар, Добрый день! В продолжении нашего разговора, направляю информацию по офо…"
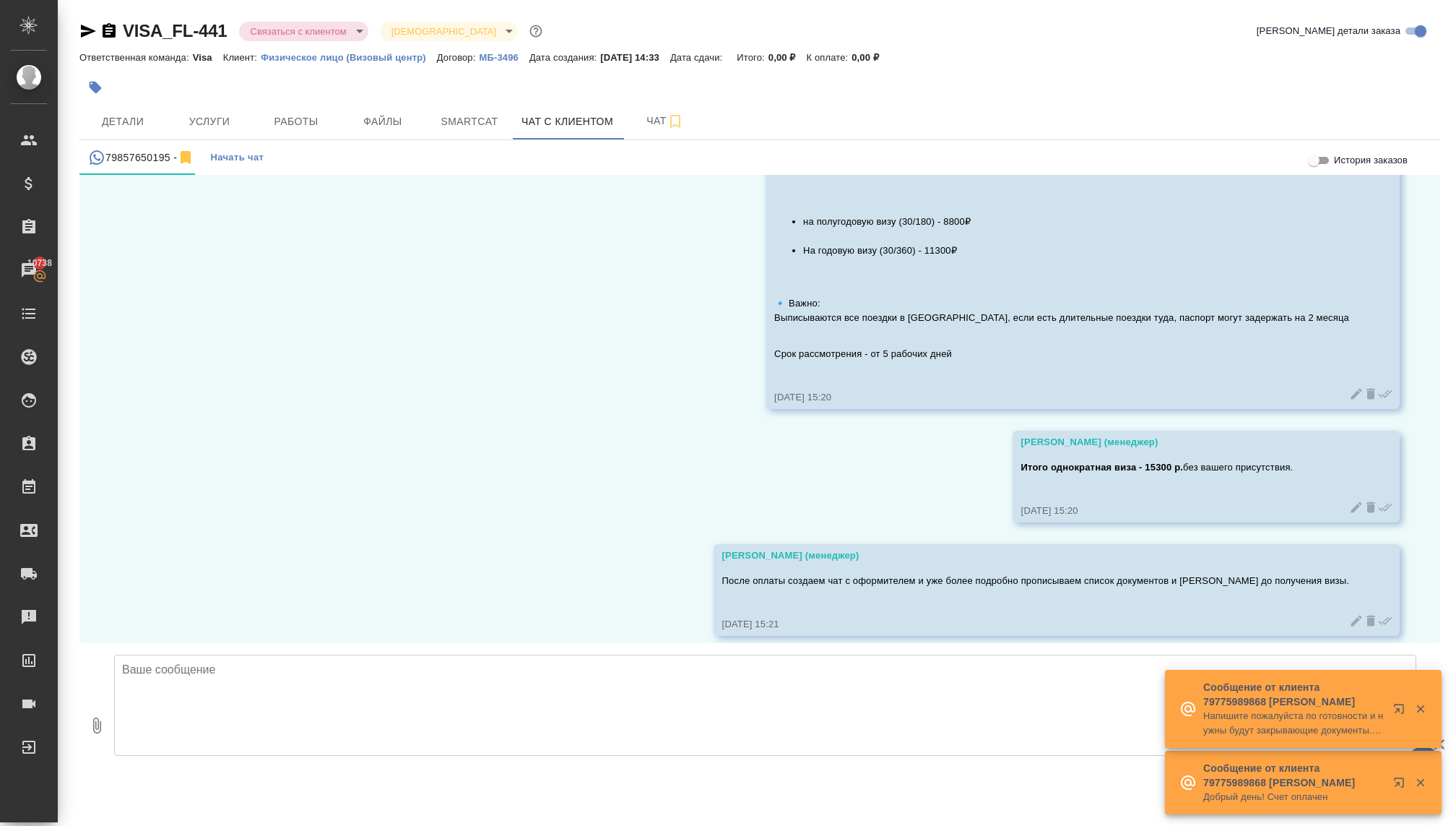
scroll to position [821, 0]
click at [138, 120] on span "Детали" at bounding box center [123, 122] width 70 height 18
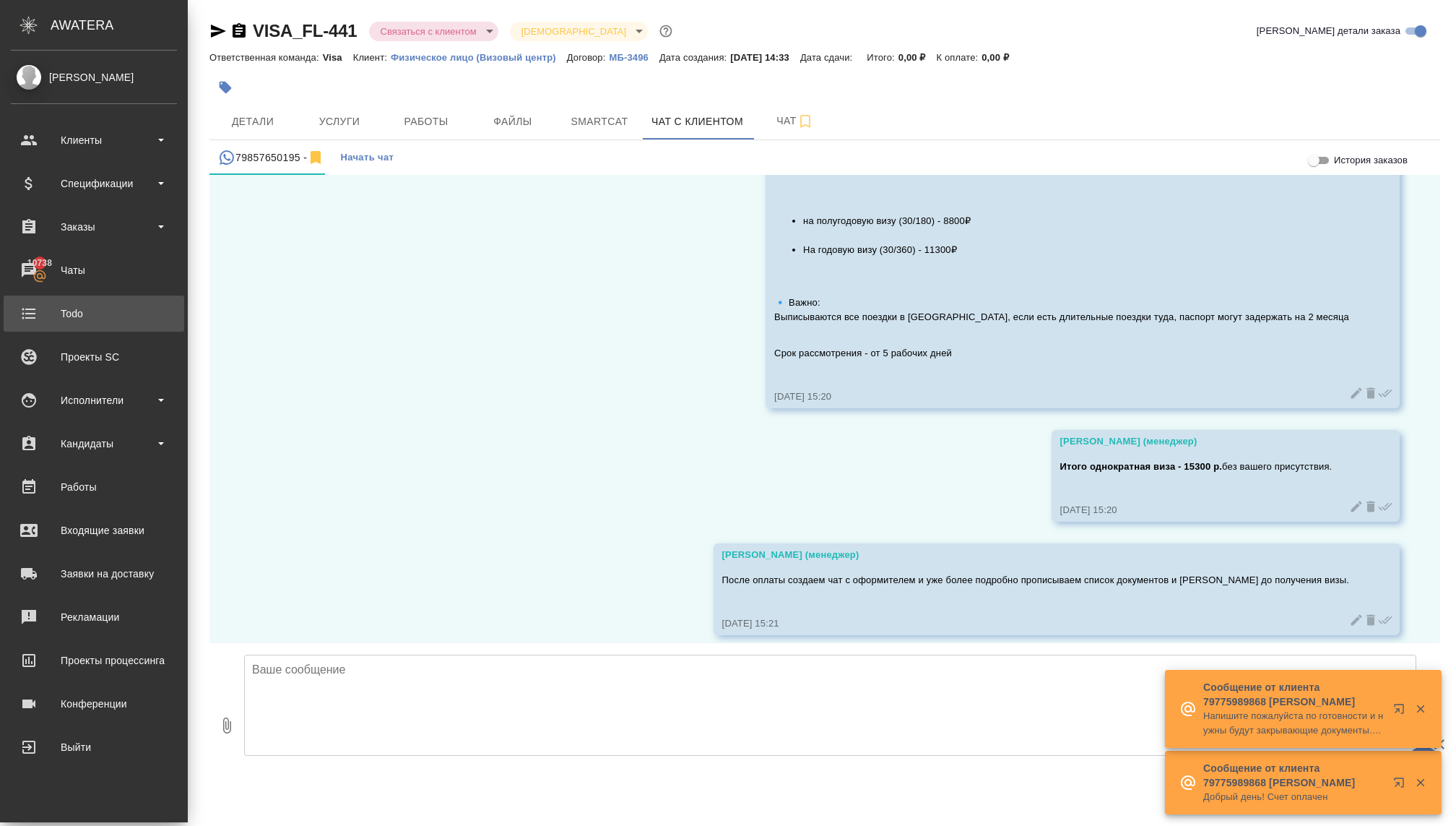
scroll to position [835, 0]
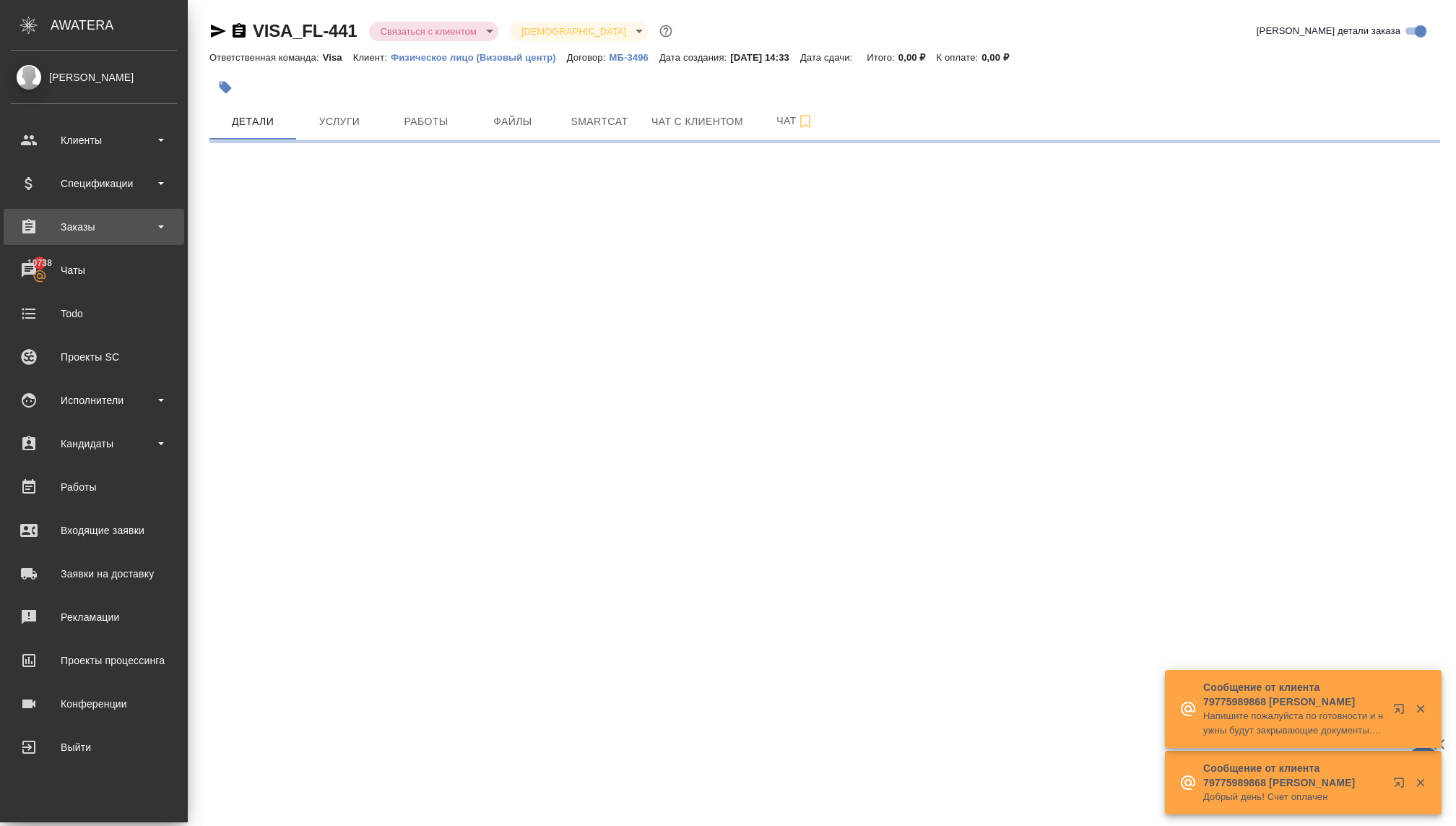
click at [71, 219] on div "Заказы" at bounding box center [93, 226] width 166 height 22
select select "RU"
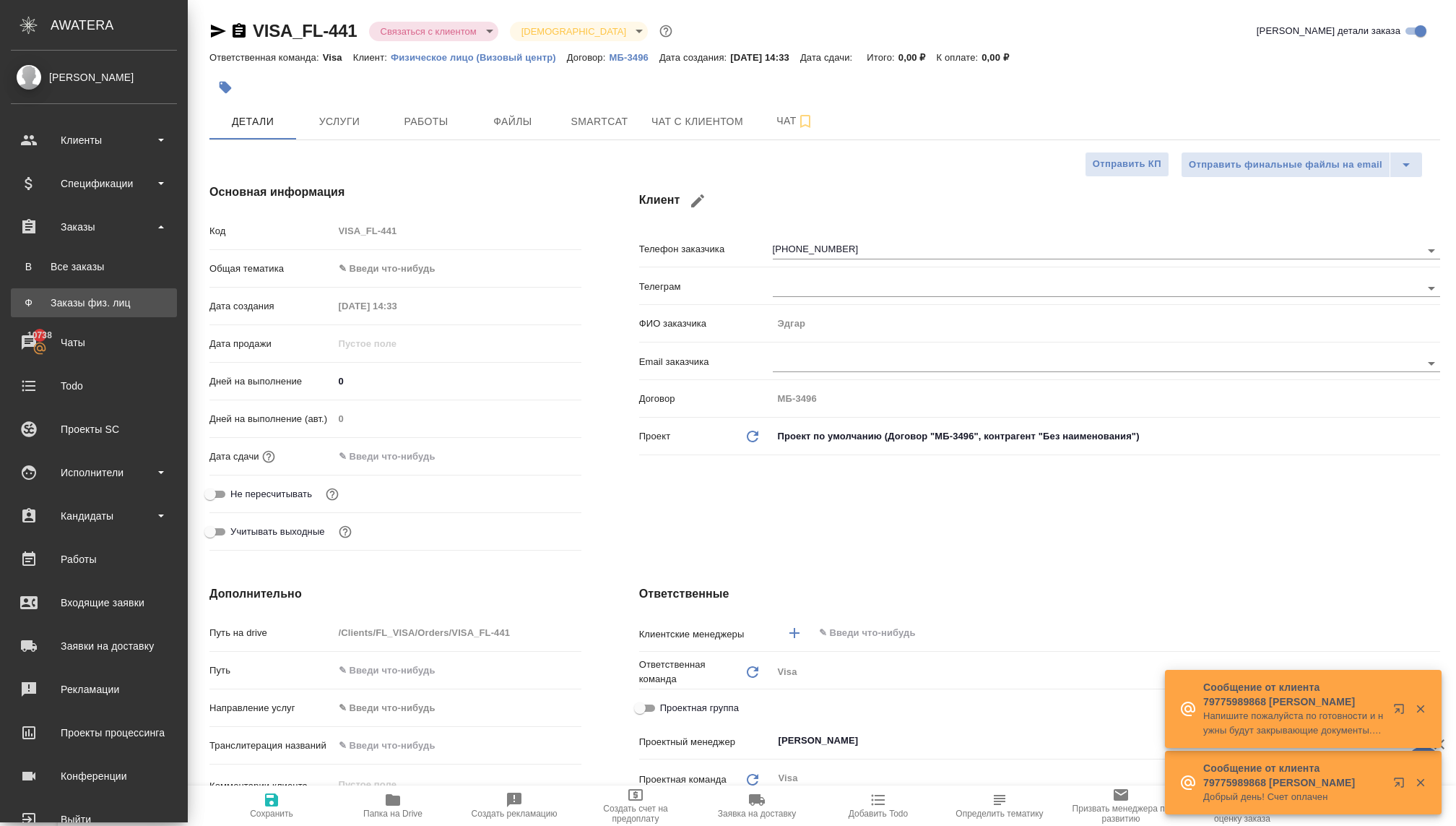
type textarea "x"
click at [87, 295] on div "Заказы физ. лиц" at bounding box center [94, 302] width 151 height 14
type textarea "x"
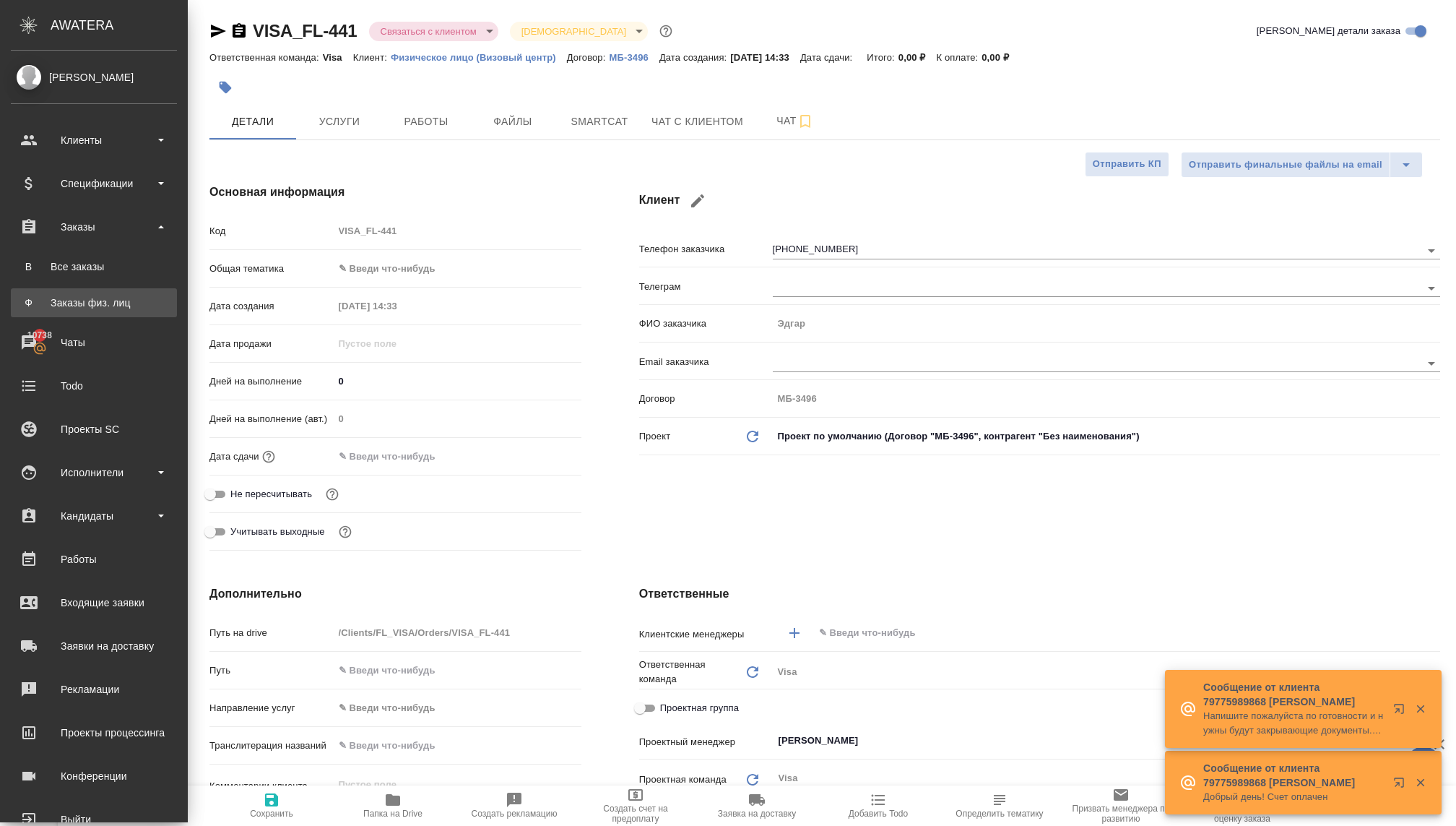
type textarea "x"
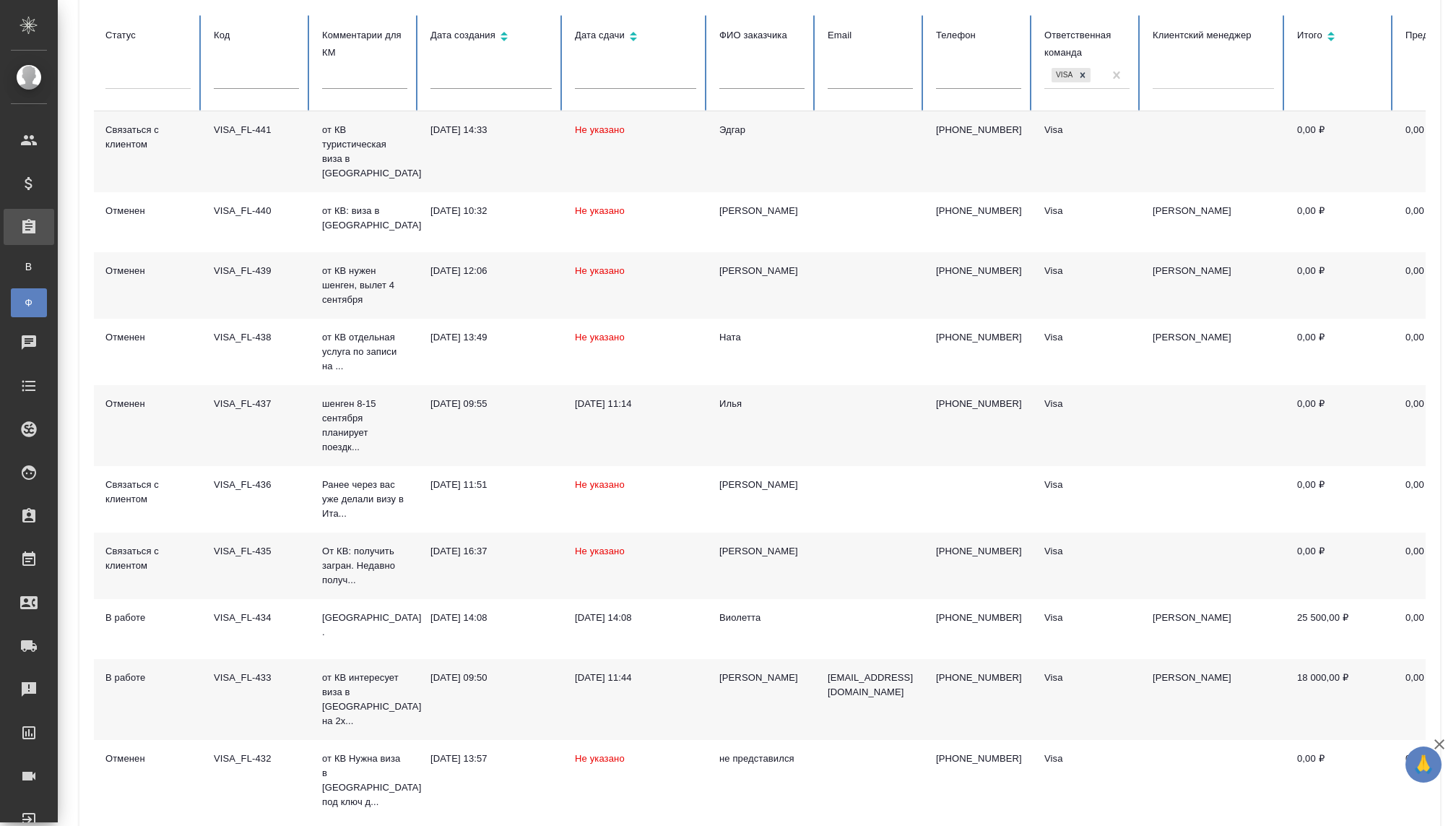
scroll to position [167, 0]
